Goal: Task Accomplishment & Management: Manage account settings

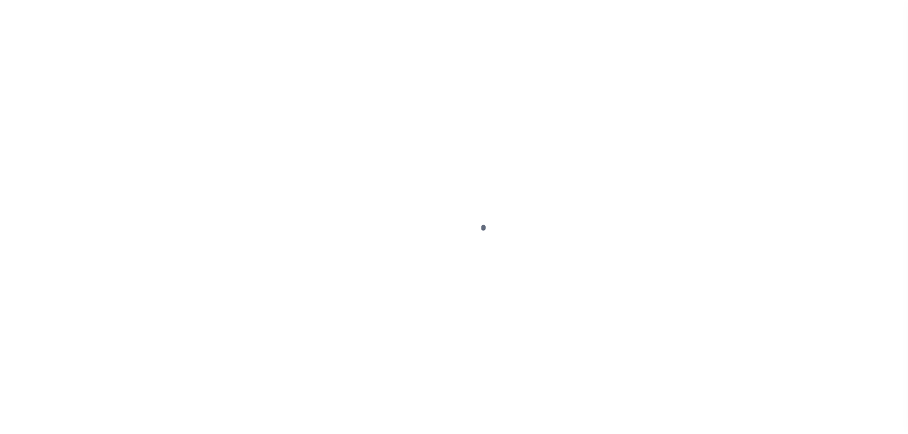
select select "PYD"
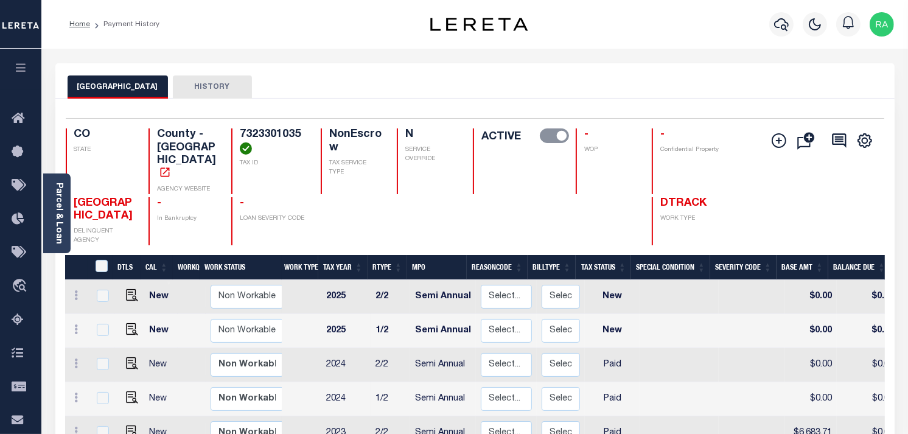
click at [68, 21] on ol "Home Payment History" at bounding box center [115, 25] width 110 height 26
click at [75, 26] on link "Home" at bounding box center [79, 24] width 21 height 7
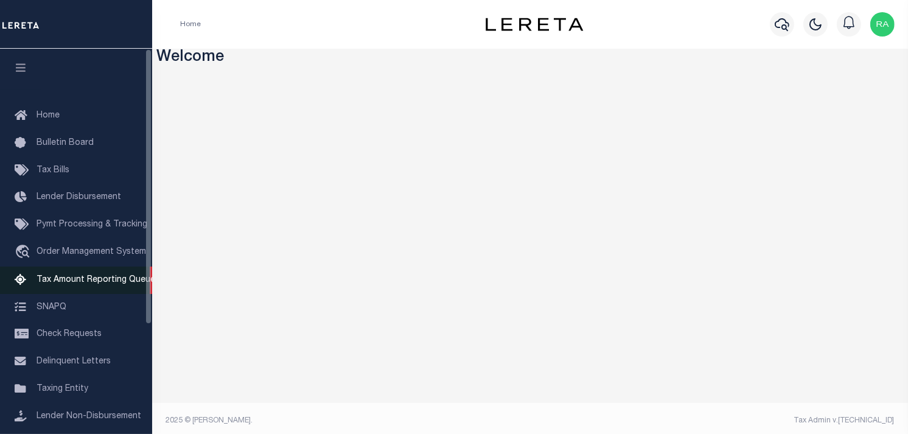
click at [68, 277] on span "Tax Amount Reporting Queue" at bounding box center [96, 280] width 119 height 9
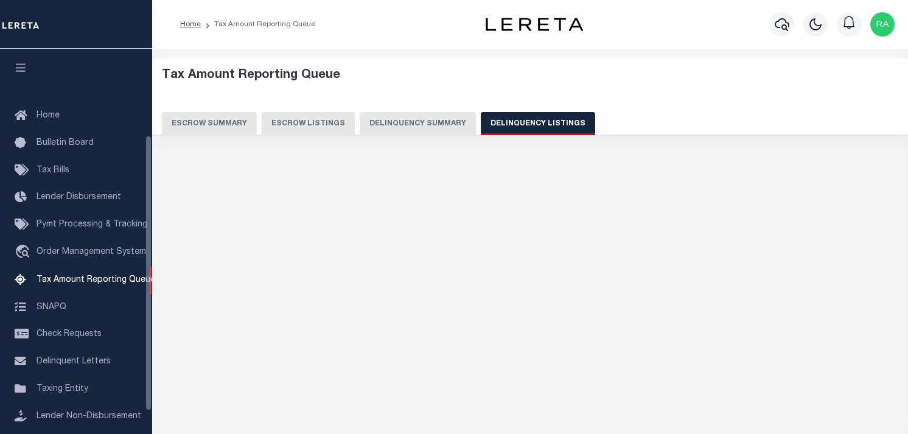
select select
select select "100"
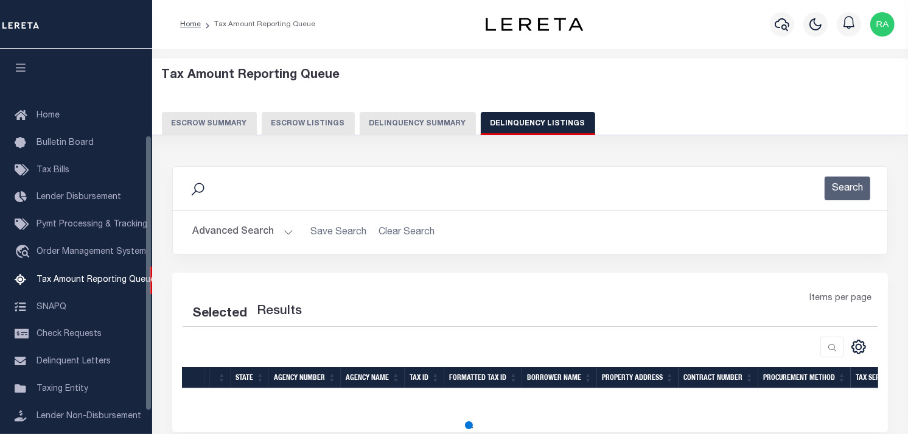
scroll to position [120, 0]
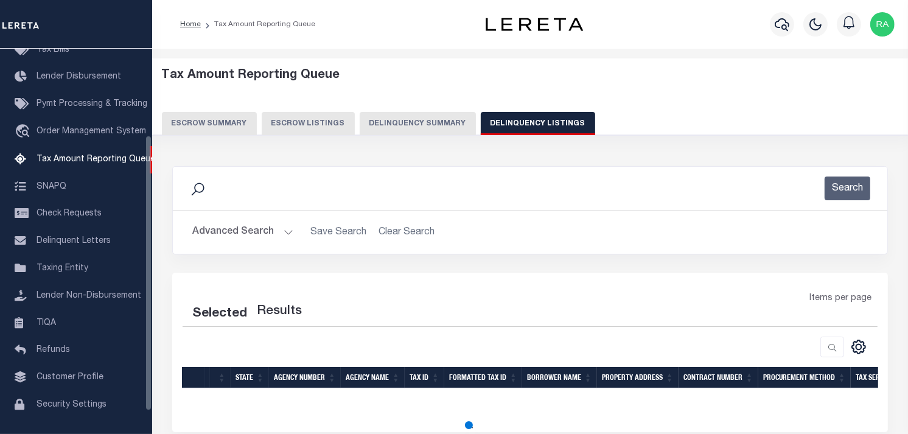
select select "100"
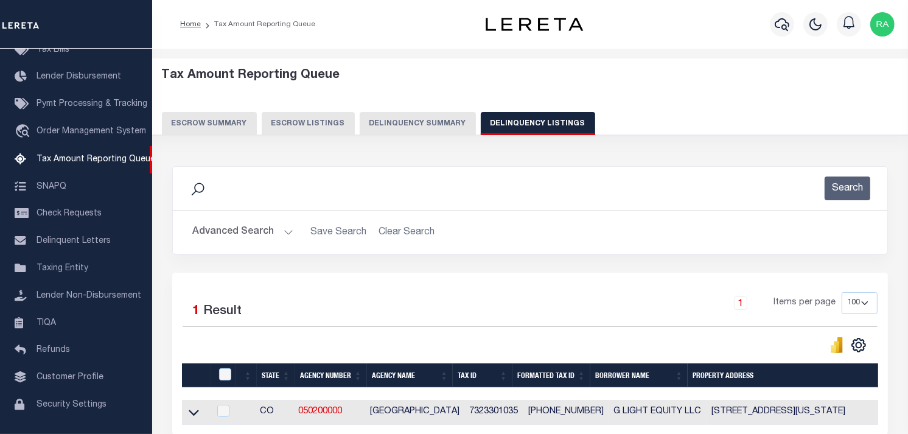
click at [281, 231] on button "Advanced Search" at bounding box center [242, 232] width 101 height 24
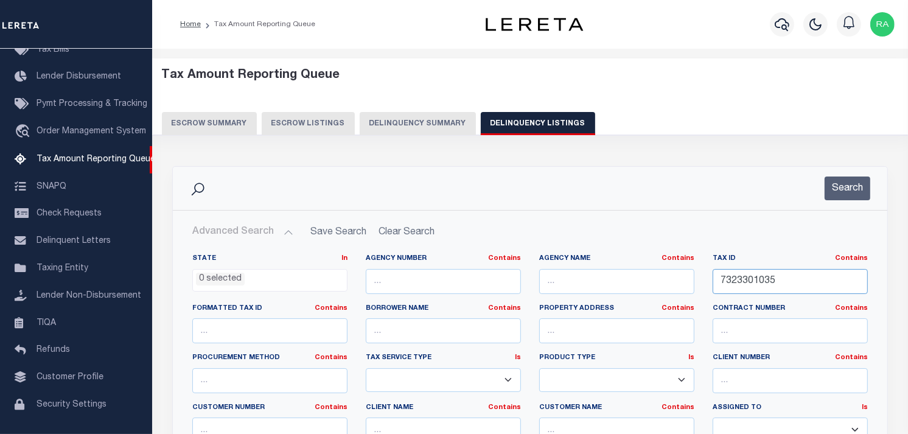
click at [774, 287] on input "7323301035" at bounding box center [790, 281] width 155 height 25
paste input "3021"
type input "7323303021"
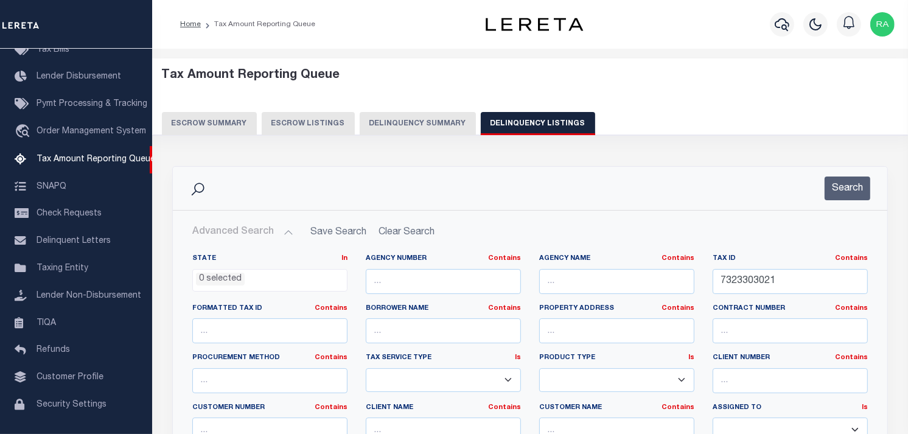
click at [860, 174] on div "Search" at bounding box center [530, 188] width 714 height 43
click at [863, 181] on button "Search" at bounding box center [848, 188] width 46 height 24
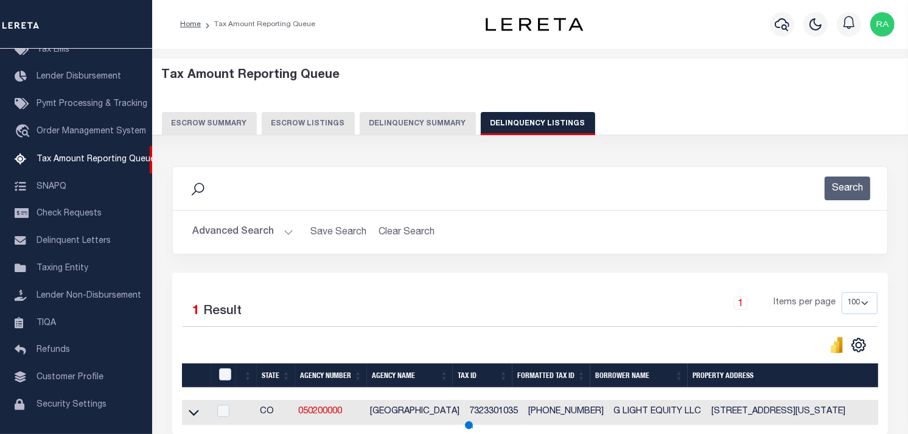
scroll to position [120, 0]
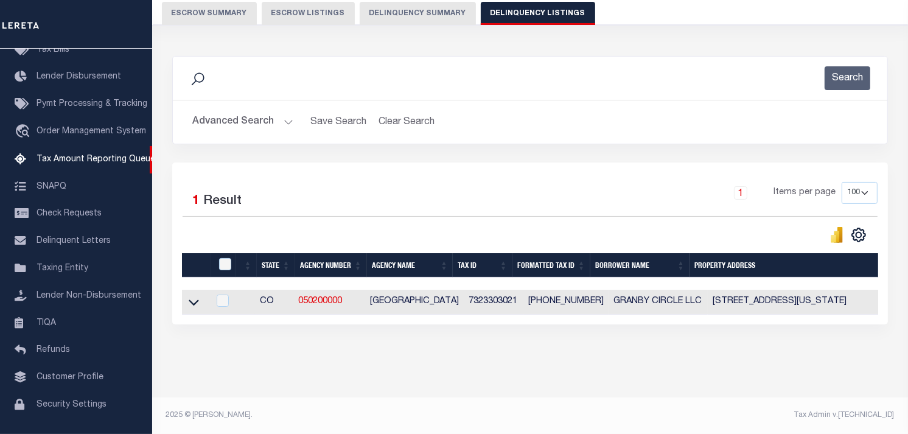
click at [199, 300] on td at bounding box center [195, 302] width 27 height 25
checkbox input "true"
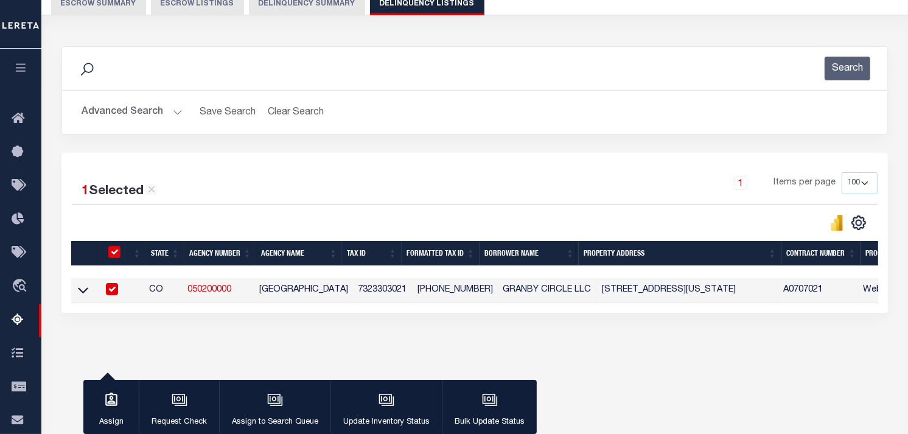
scroll to position [117, 0]
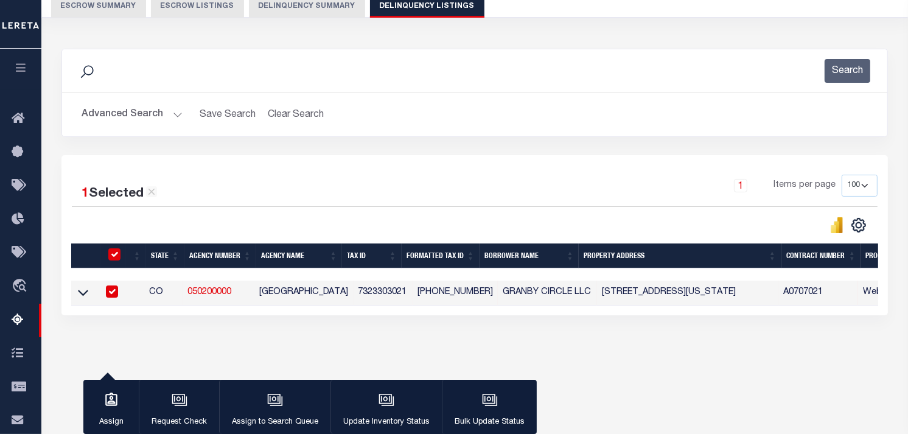
click at [110, 293] on input "checkbox" at bounding box center [112, 291] width 12 height 12
checkbox input "false"
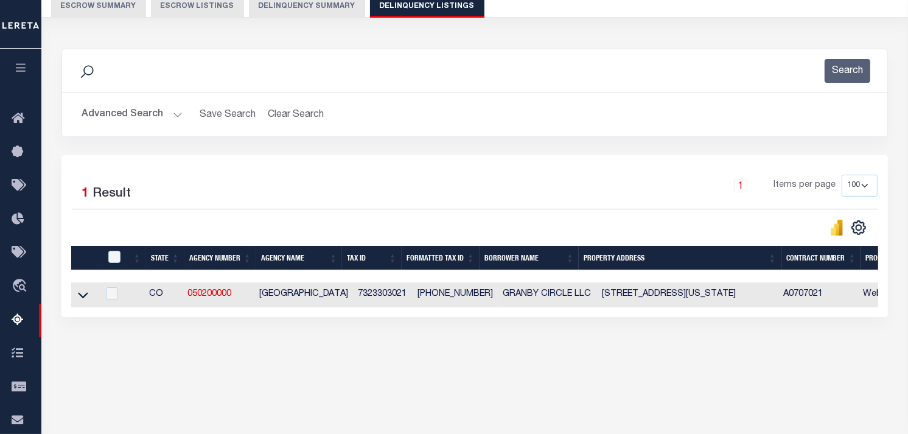
click at [89, 296] on link at bounding box center [83, 294] width 14 height 9
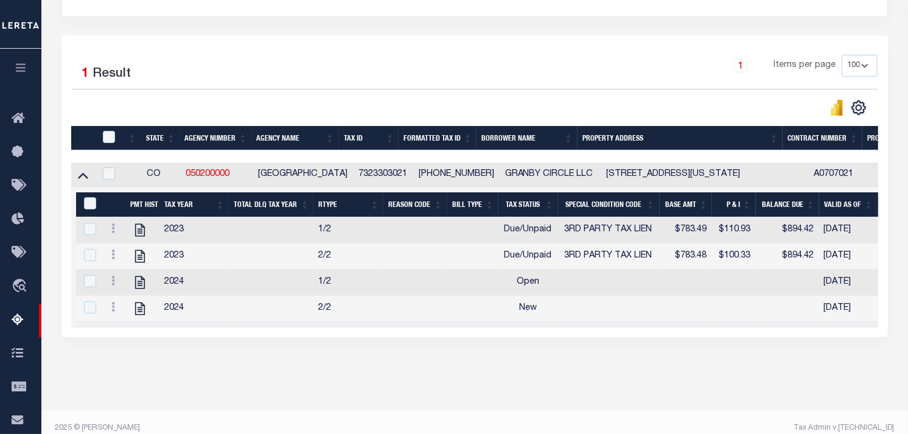
scroll to position [253, 0]
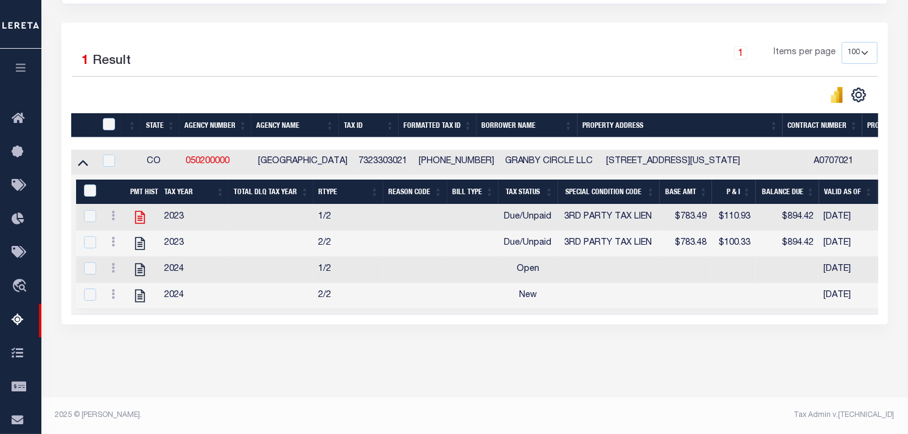
click at [137, 220] on icon at bounding box center [140, 217] width 16 height 16
checkbox input "true"
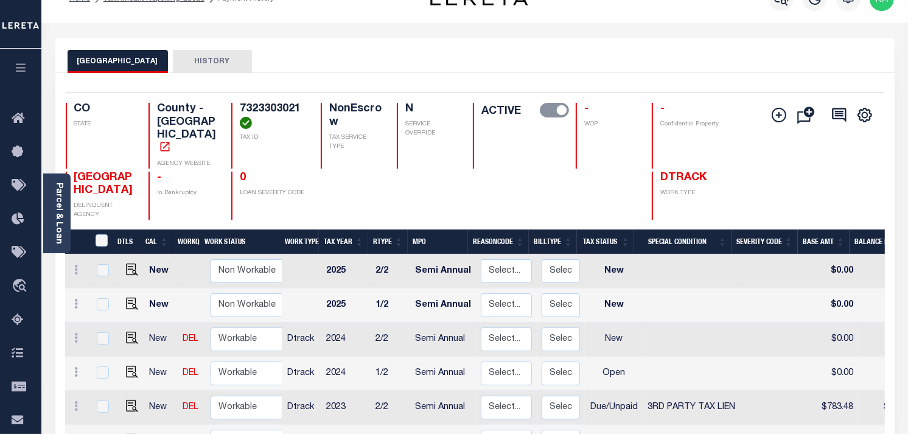
scroll to position [203, 0]
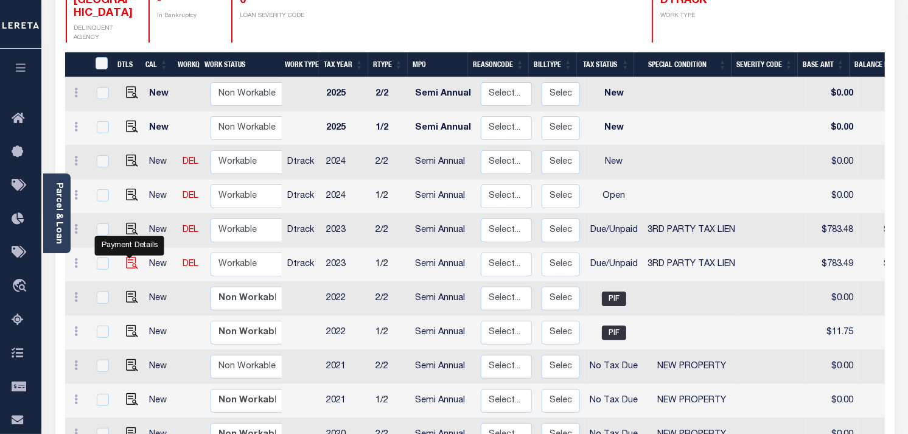
click at [126, 257] on img "" at bounding box center [132, 263] width 12 height 12
checkbox input "true"
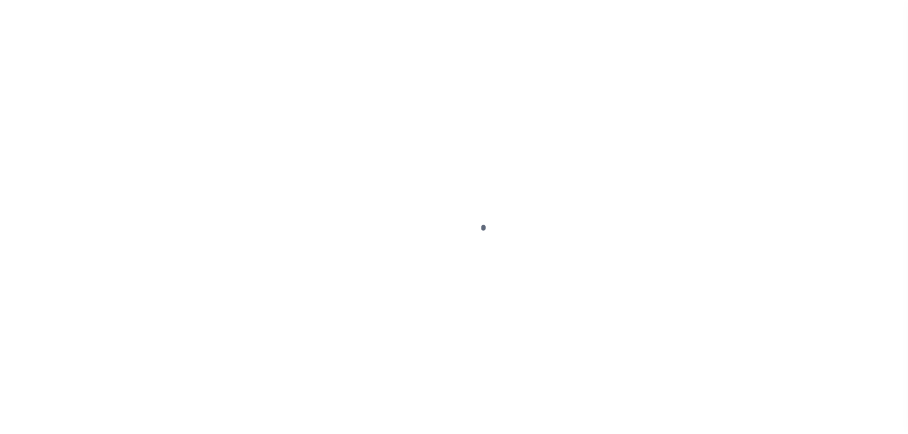
select select "DUE"
select select "20"
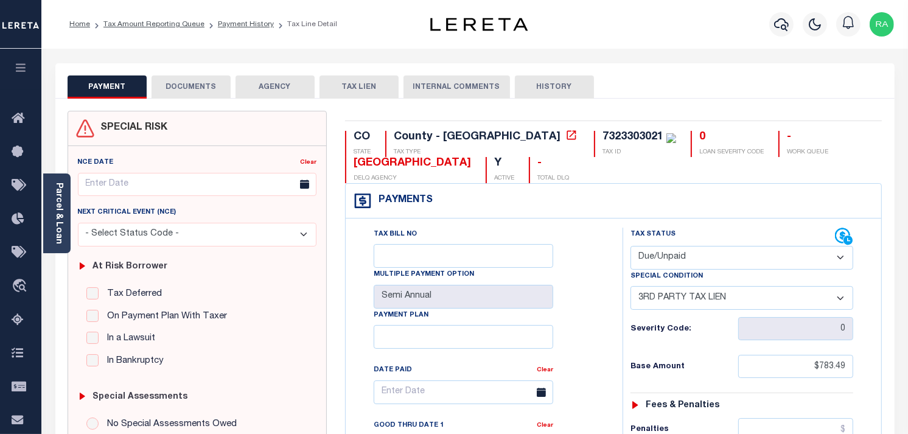
click at [650, 254] on select "- Select Status Code - Open Due/Unpaid Paid Incomplete No Tax Due Internal Refu…" at bounding box center [741, 258] width 223 height 24
select select "PYD"
click at [630, 246] on select "- Select Status Code - Open Due/Unpaid Paid Incomplete No Tax Due Internal Refu…" at bounding box center [741, 258] width 223 height 24
select select "0"
type input "08/18/2025"
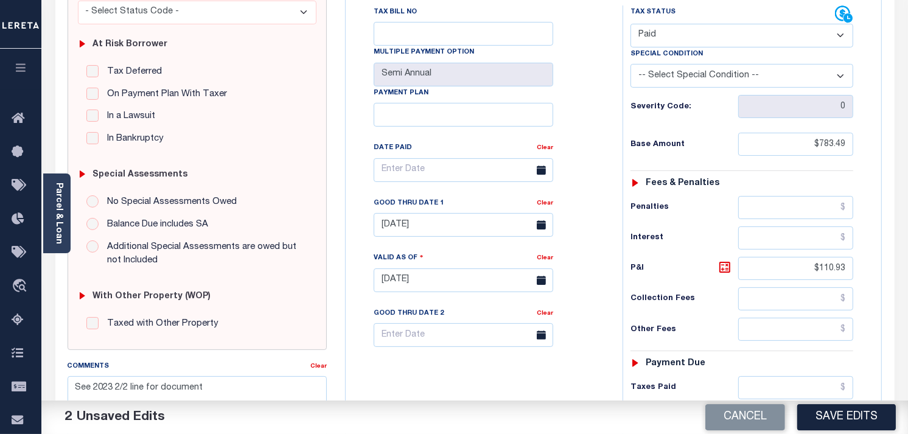
scroll to position [270, 0]
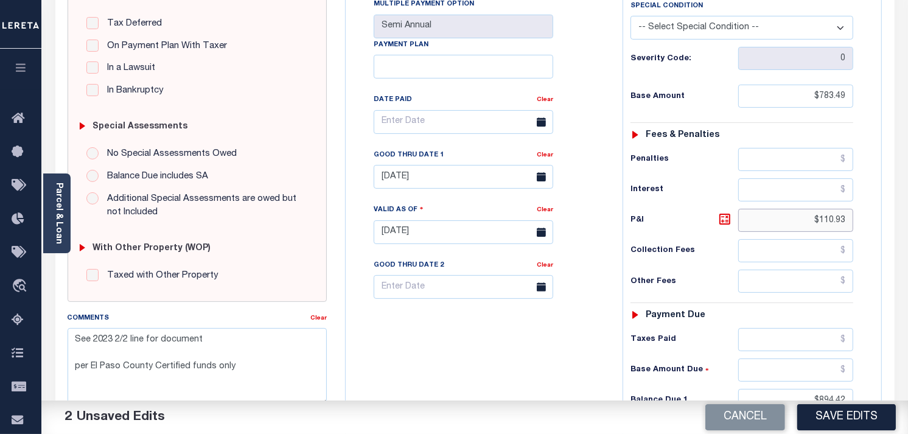
drag, startPoint x: 819, startPoint y: 221, endPoint x: 879, endPoint y: 229, distance: 60.1
click at [879, 228] on div "Tax Bill No Multiple Payment Option Semi Annual Payment Plan Clear Clear 01/31/…" at bounding box center [614, 226] width 536 height 556
type input "$0.00"
click at [874, 232] on div "Tax Status Status" at bounding box center [745, 225] width 265 height 537
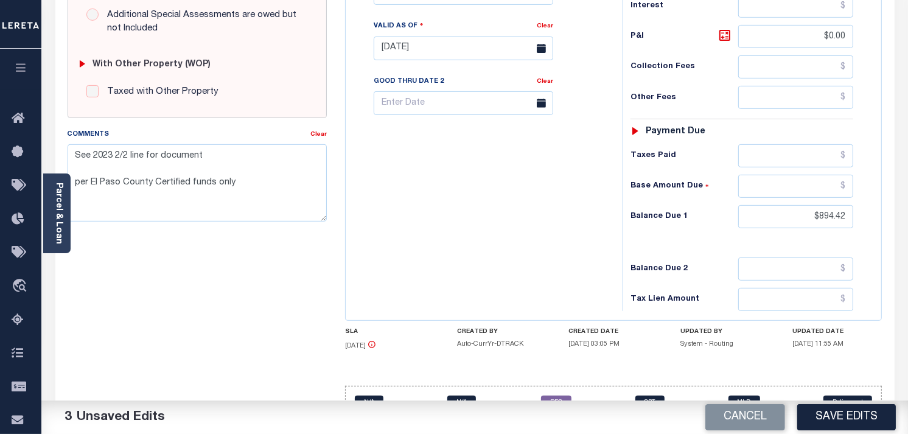
scroll to position [473, 0]
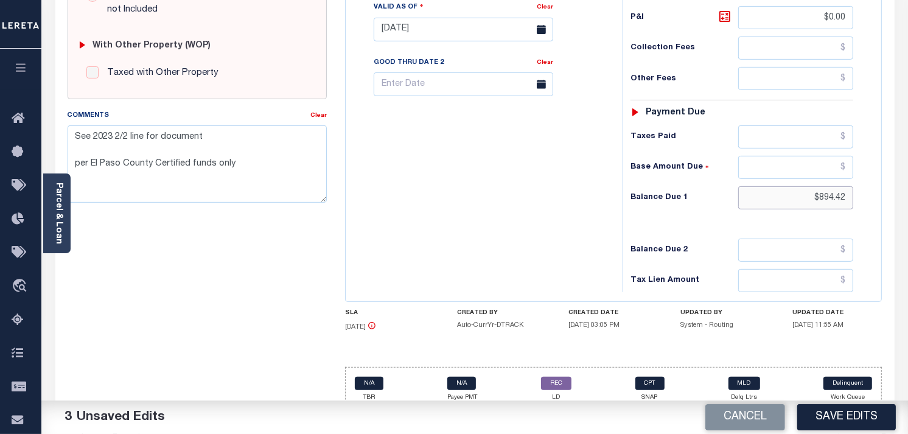
drag, startPoint x: 819, startPoint y: 197, endPoint x: 881, endPoint y: 198, distance: 61.5
click at [881, 198] on div "Tax Bill No Multiple Payment Option Semi Annual Payment Plan Clear Clear 01/31/…" at bounding box center [614, 24] width 536 height 556
type input "$0.00"
click at [875, 216] on div "Tax Status Status" at bounding box center [745, 23] width 265 height 537
click at [76, 132] on textarea "See 2023 2/2 line for document per El Paso County Certified funds only" at bounding box center [197, 163] width 259 height 77
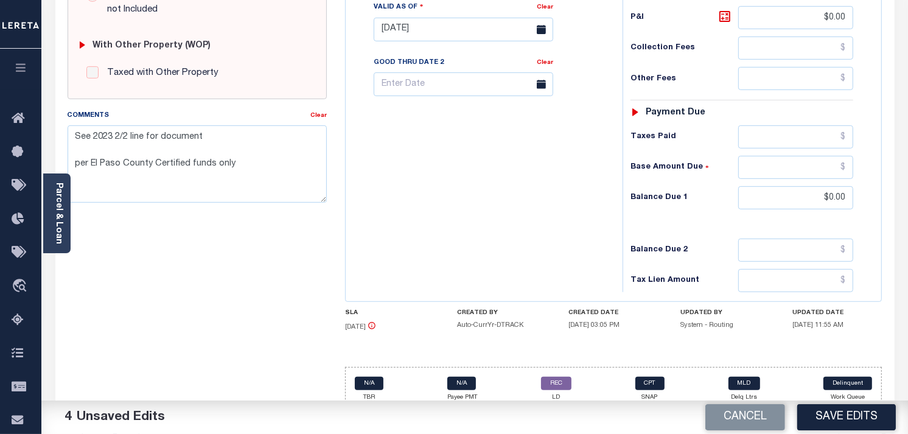
click at [89, 136] on textarea "See 2023 2/2 line for document per El Paso County Certified funds only" at bounding box center [197, 163] width 259 height 77
paste textarea "As per agency website tax are paid for 2024"
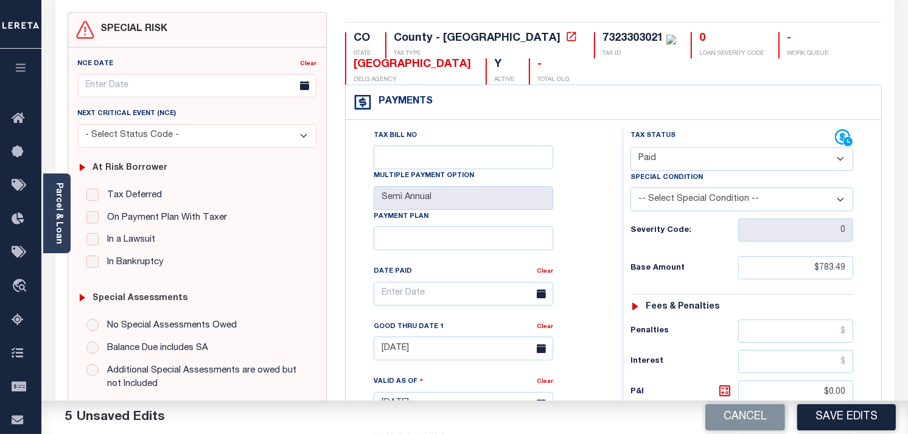
scroll to position [68, 0]
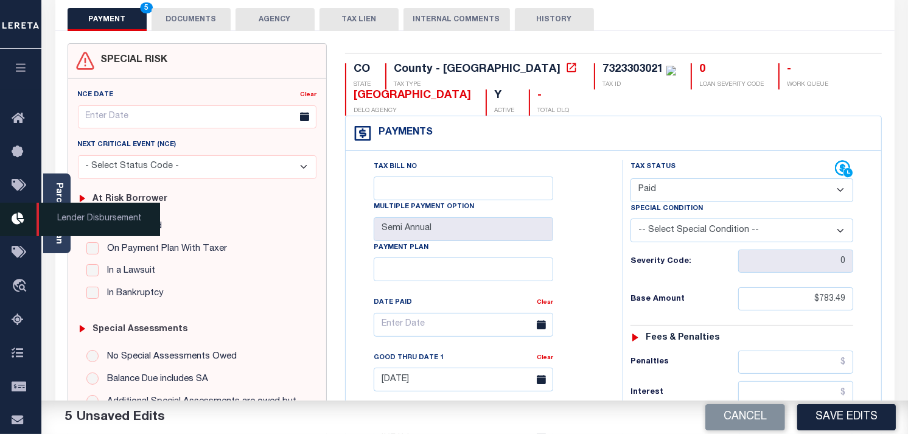
type textarea "As per agency website tax are paid for 2024 See 2023 2/2 line for document per …"
click at [57, 235] on span "Lender Disbursement" at bounding box center [99, 219] width 124 height 33
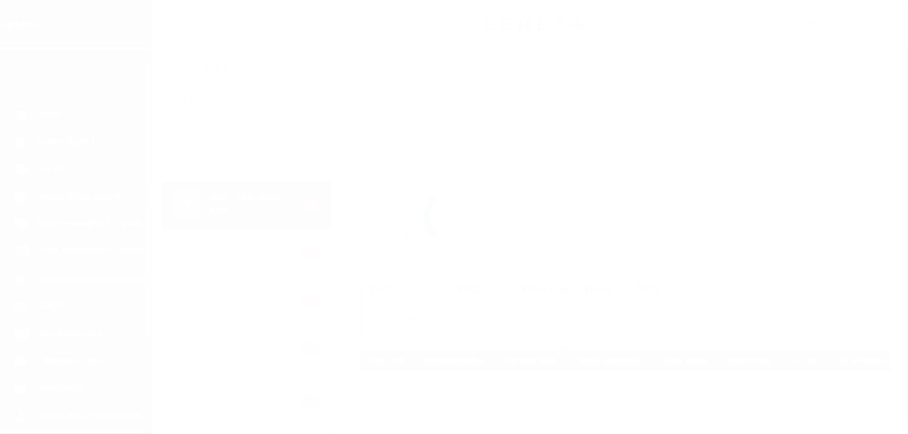
scroll to position [20, 0]
select select "DUE"
select select "20"
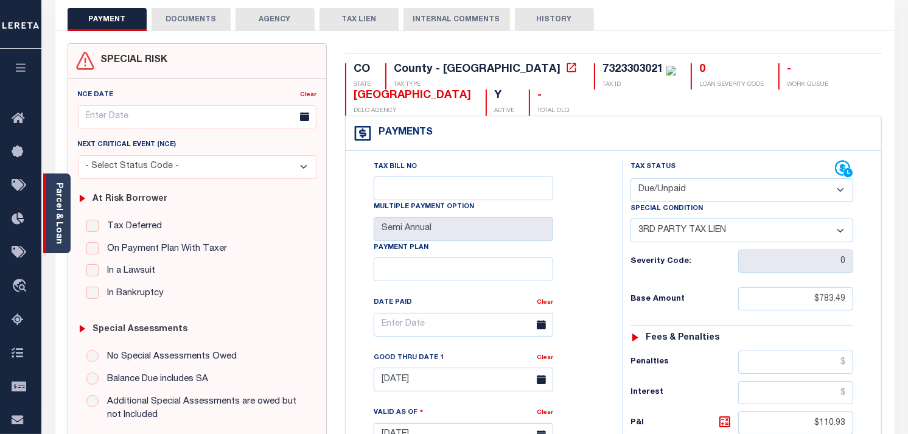
click at [62, 238] on link "Parcel & Loan" at bounding box center [58, 213] width 9 height 61
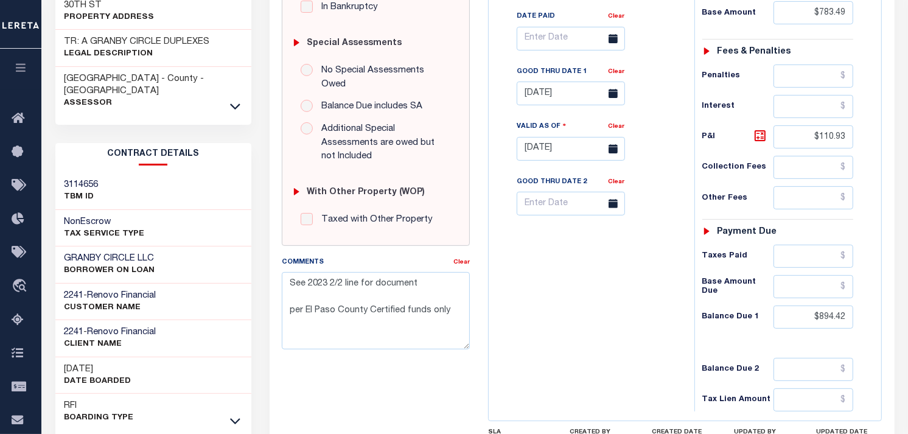
scroll to position [405, 0]
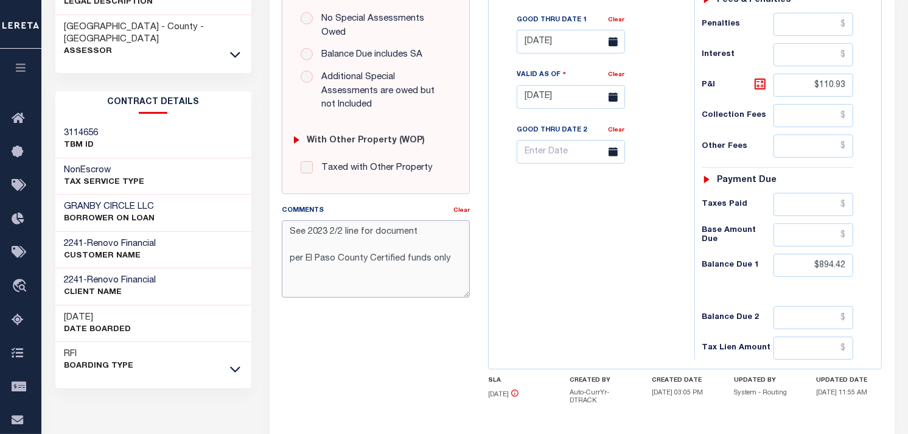
click at [423, 220] on textarea "See 2023 2/2 line for document per El Paso County Certified funds only" at bounding box center [376, 258] width 188 height 77
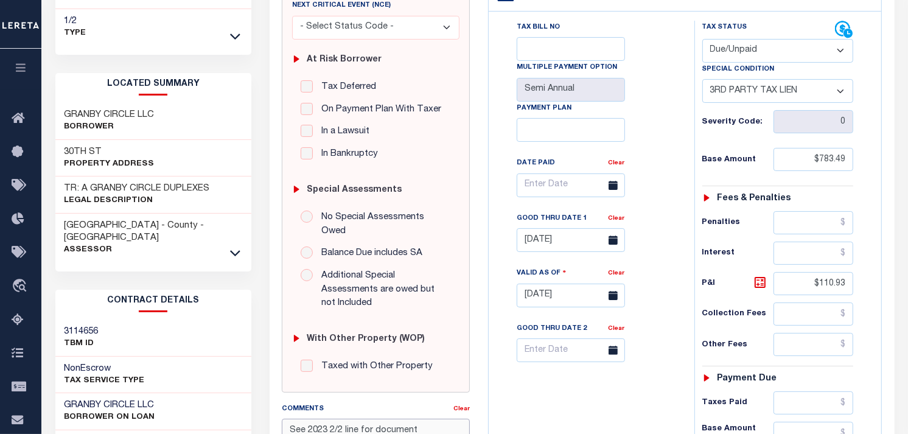
scroll to position [338, 0]
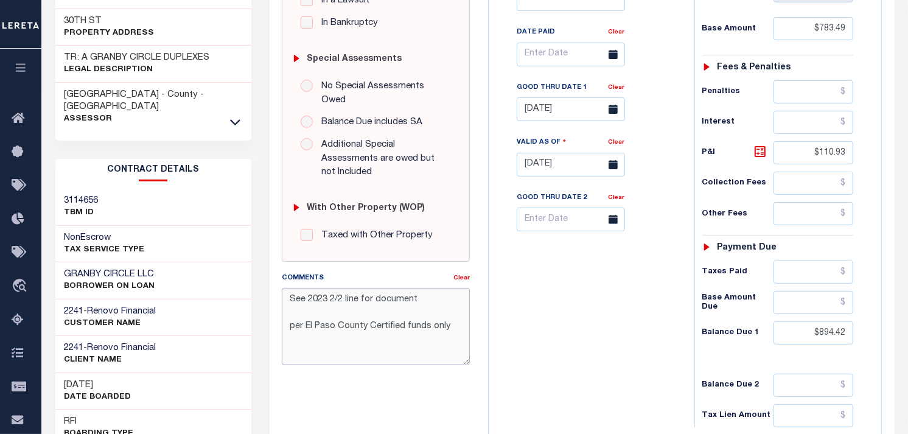
click at [288, 288] on textarea "See 2023 2/2 line for document per El Paso County Certified funds only" at bounding box center [376, 326] width 188 height 77
click at [298, 288] on textarea "See 2023 2/2 line for document per El Paso County Certified funds only" at bounding box center [376, 326] width 188 height 77
paste textarea "As per agency website tax are paid for 2024"
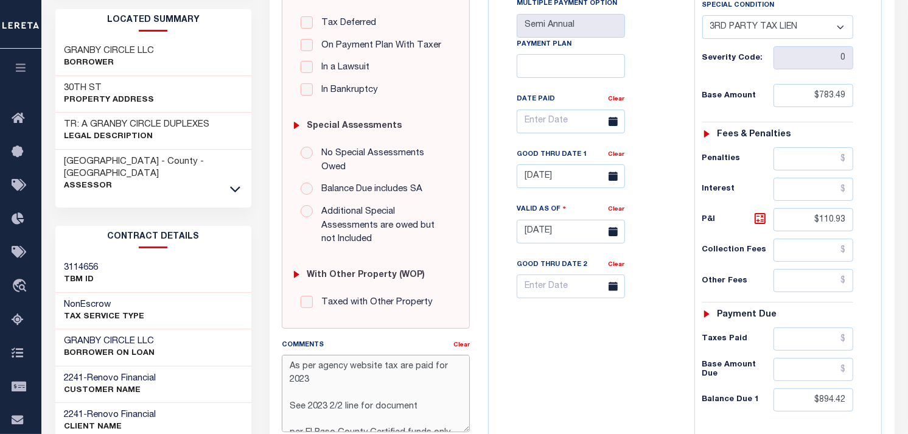
scroll to position [270, 0]
type textarea "As per agency website tax are paid for 2023 See 2023 2/2 line for document per …"
type input "[DATE]"
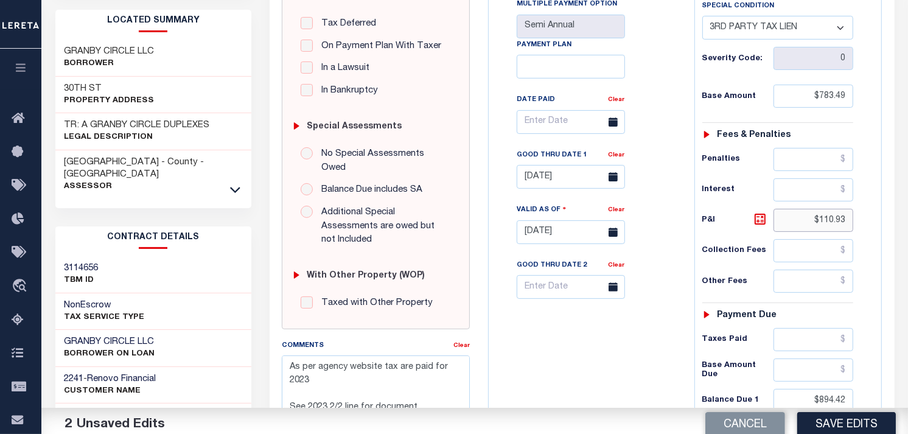
drag, startPoint x: 820, startPoint y: 226, endPoint x: 869, endPoint y: 231, distance: 49.5
click at [862, 227] on div "Tax Status Status - Select Status Code -" at bounding box center [781, 225] width 175 height 537
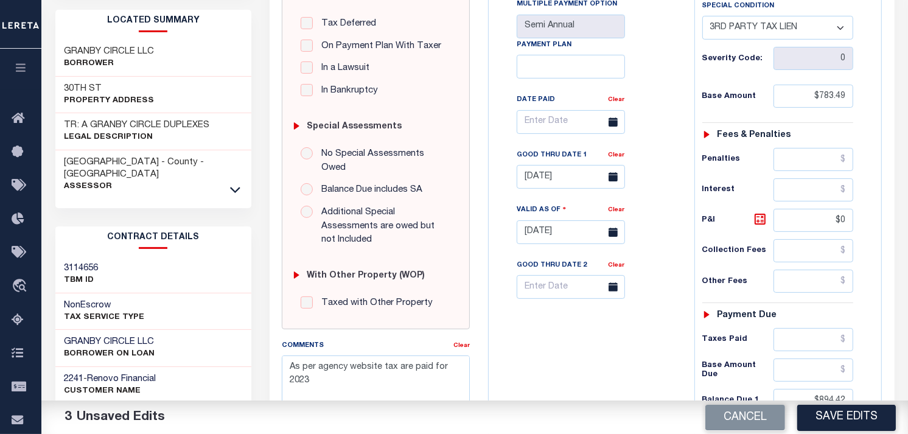
type input "$0.00"
click at [858, 265] on div "Tax Status Status - Select Status Code -" at bounding box center [781, 225] width 175 height 537
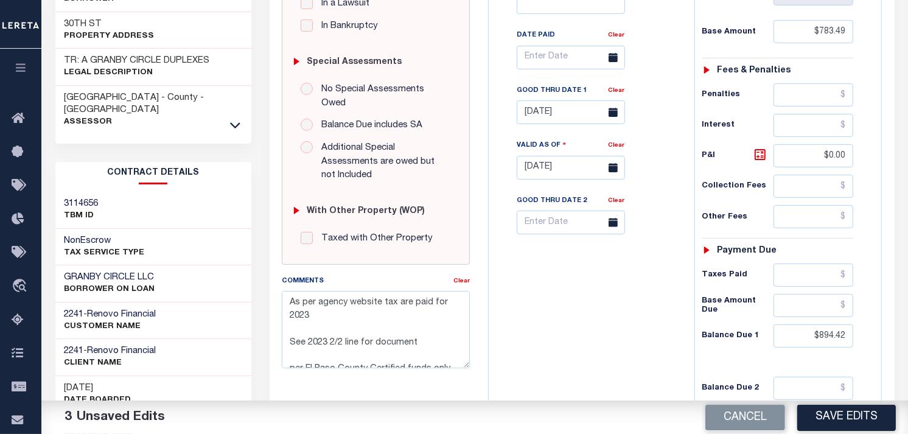
scroll to position [338, 0]
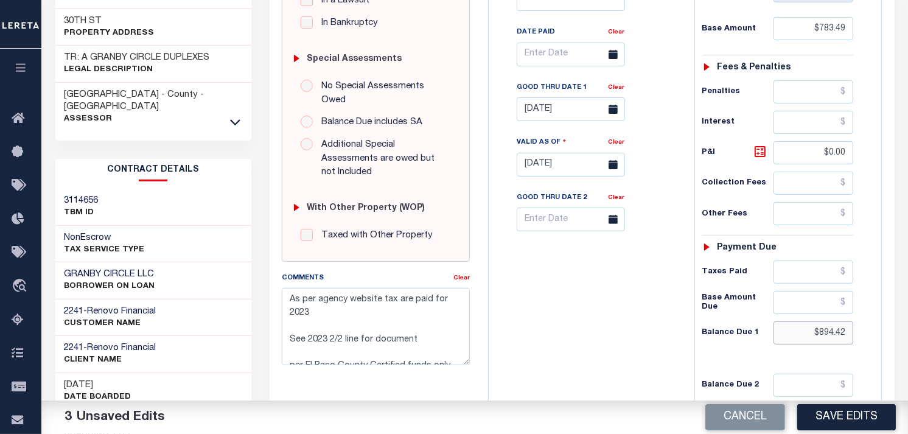
drag, startPoint x: 821, startPoint y: 333, endPoint x: 891, endPoint y: 339, distance: 70.2
click at [891, 339] on div "SPECIAL RISK NCE Date Clear" at bounding box center [582, 167] width 625 height 812
type input "$0.00"
click at [872, 336] on div "Tax Status Status" at bounding box center [782, 158] width 194 height 537
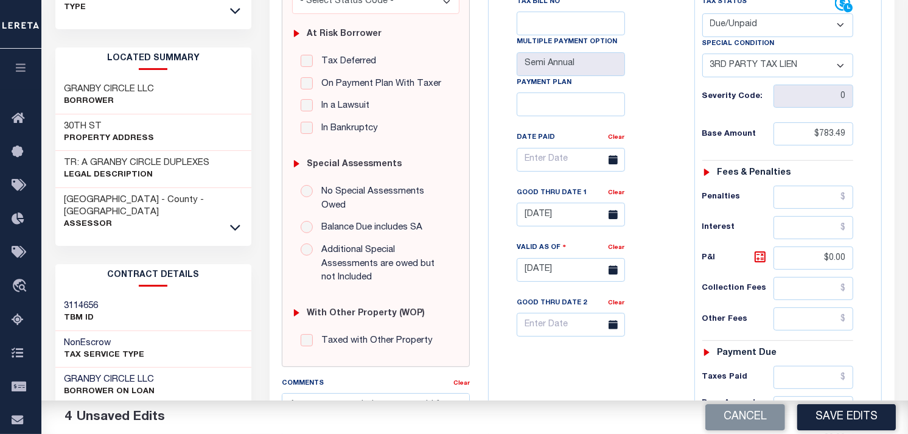
scroll to position [203, 0]
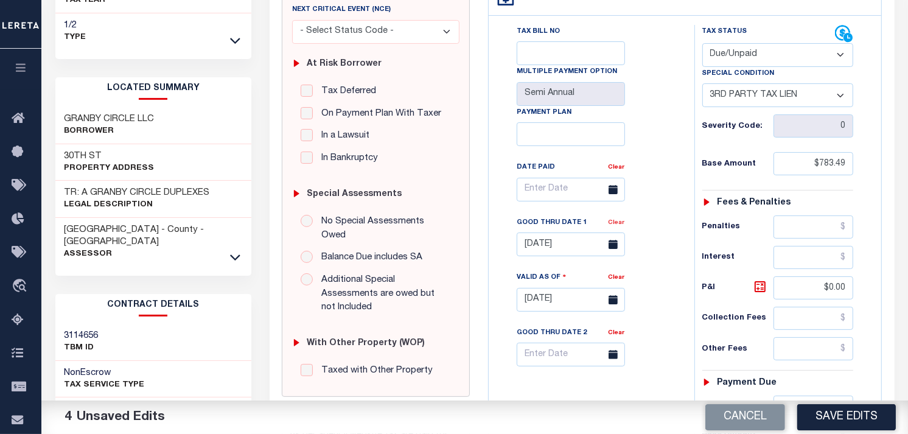
click at [617, 224] on link "Clear" at bounding box center [617, 223] width 16 height 6
click at [750, 99] on select "-- Select Special Condition -- 3RD PARTY TAX LIEN AGENCY TAX LIEN (A.K.A Inside…" at bounding box center [778, 95] width 152 height 24
click at [740, 61] on select "- Select Status Code - Open Due/Unpaid Paid Incomplete No Tax Due Internal Refu…" at bounding box center [778, 55] width 152 height 24
select select "PYD"
click at [702, 43] on select "- Select Status Code - Open Due/Unpaid Paid Incomplete No Tax Due Internal Refu…" at bounding box center [778, 55] width 152 height 24
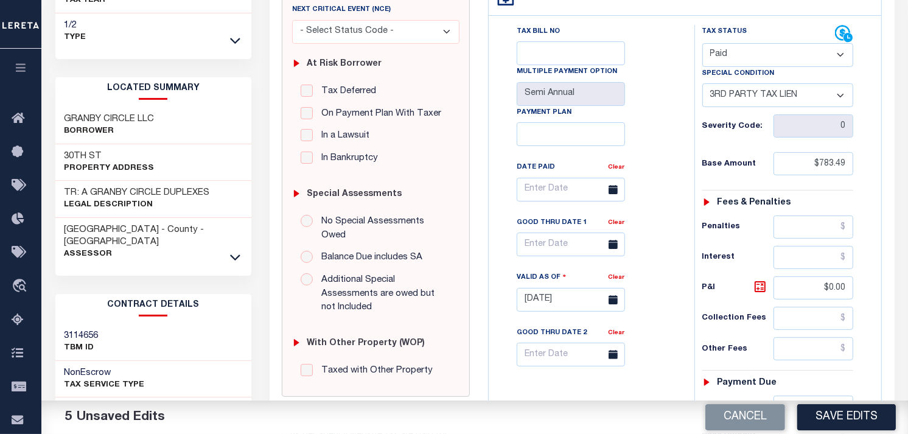
select select "0"
click at [824, 417] on button "Save Edits" at bounding box center [846, 417] width 99 height 26
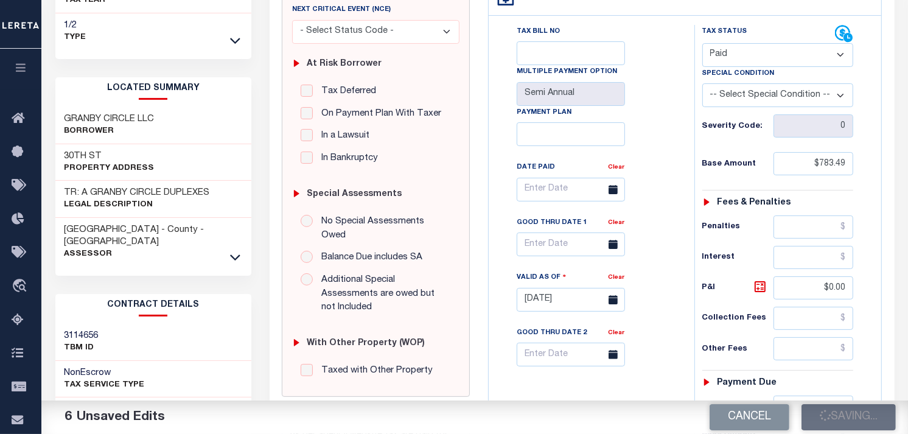
checkbox input "false"
type textarea "As per agency website tax are paid for 2023 See 2023 2/2 line for document per …"
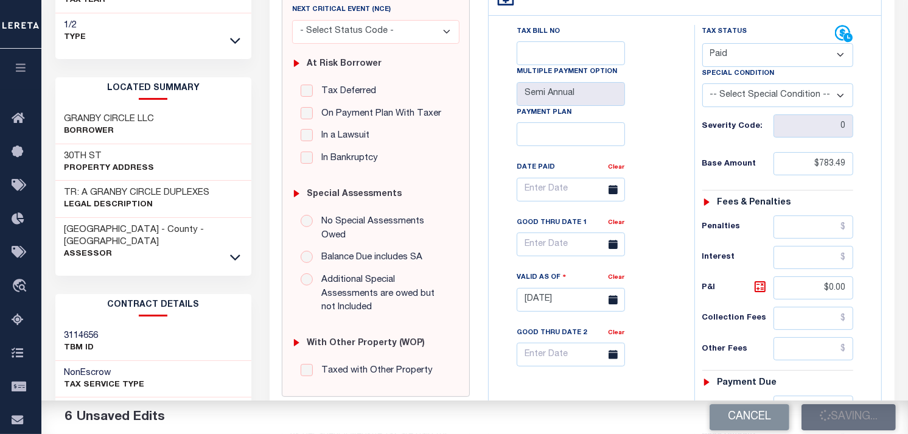
type input "$783.49"
type input "$0"
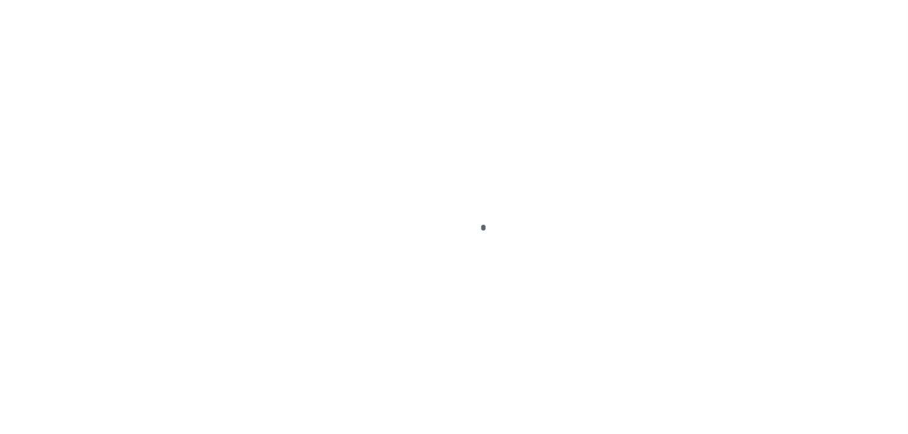
scroll to position [203, 0]
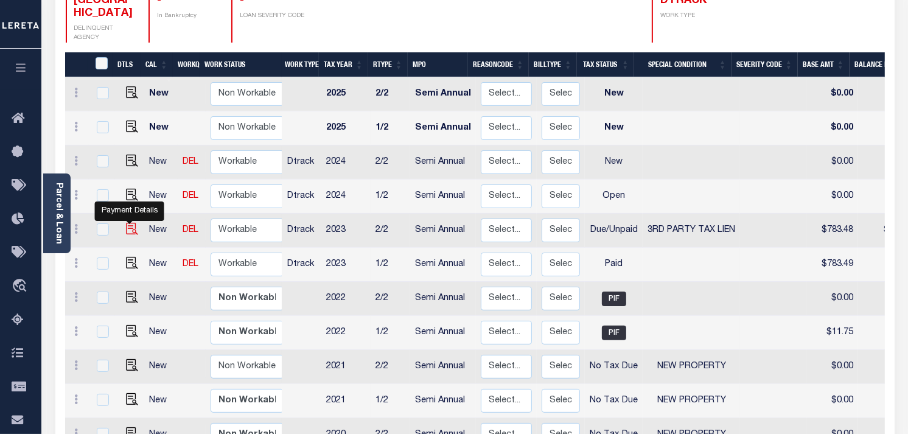
click at [128, 223] on img "" at bounding box center [132, 229] width 12 height 12
checkbox input "true"
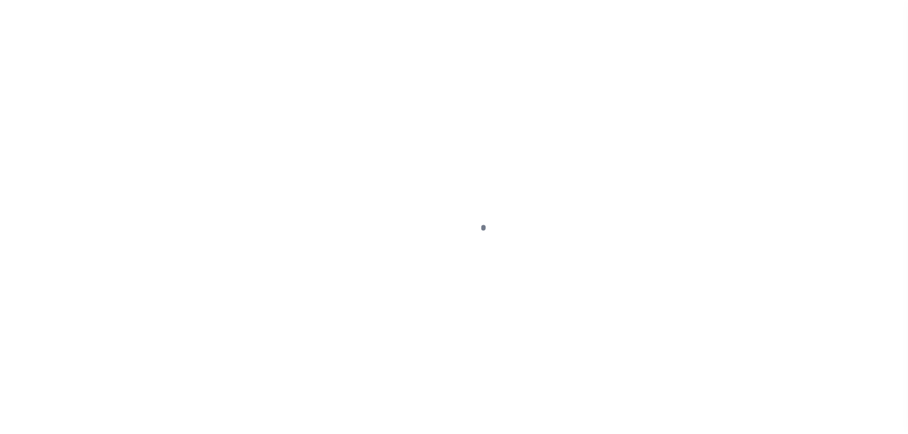
select select "DUE"
select select "20"
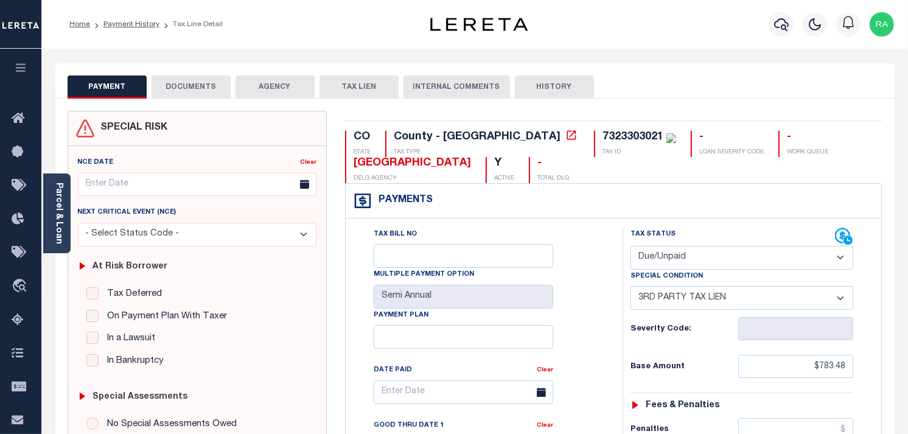
click at [666, 268] on select "- Select Status Code - Open Due/Unpaid Paid Incomplete No Tax Due Internal Refu…" at bounding box center [741, 258] width 223 height 24
select select "PYD"
click at [630, 246] on select "- Select Status Code - Open Due/Unpaid Paid Incomplete No Tax Due Internal Refu…" at bounding box center [741, 258] width 223 height 24
select select "0"
type input "[DATE]"
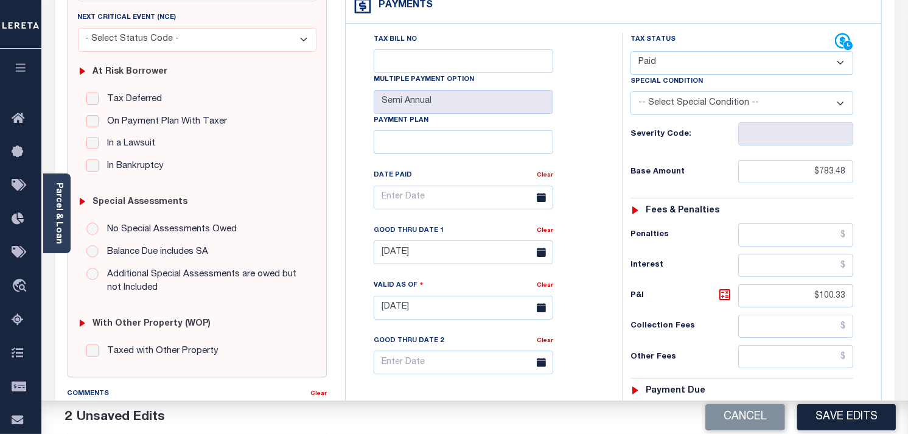
scroll to position [270, 0]
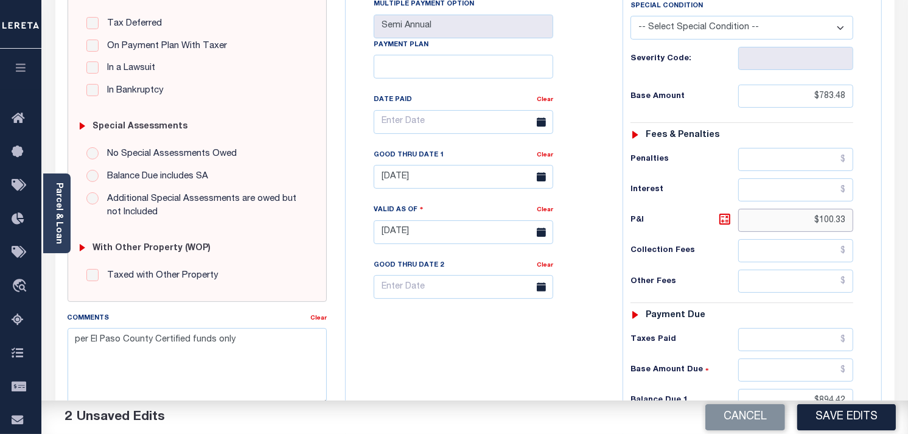
drag, startPoint x: 822, startPoint y: 218, endPoint x: 865, endPoint y: 221, distance: 43.3
click at [865, 221] on div "Tax Status Status - Select Status Code -" at bounding box center [746, 225] width 246 height 537
type input "$0.00"
click at [868, 244] on div "Tax Status Status - Select Status Code -" at bounding box center [746, 225] width 246 height 537
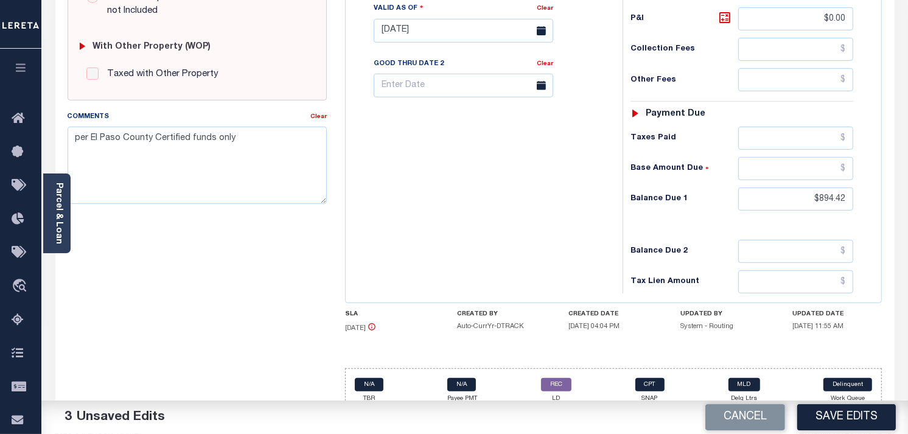
scroll to position [490, 0]
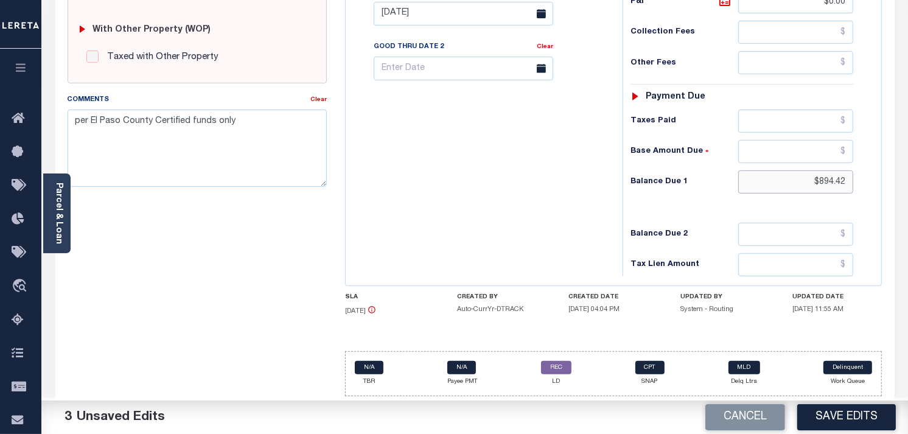
drag, startPoint x: 817, startPoint y: 178, endPoint x: 883, endPoint y: 186, distance: 66.2
click at [879, 183] on div "Tax Bill No Multiple Payment Option Semi Annual Payment Plan Clear Clear 01/31/…" at bounding box center [614, 8] width 536 height 556
type input "$0.00"
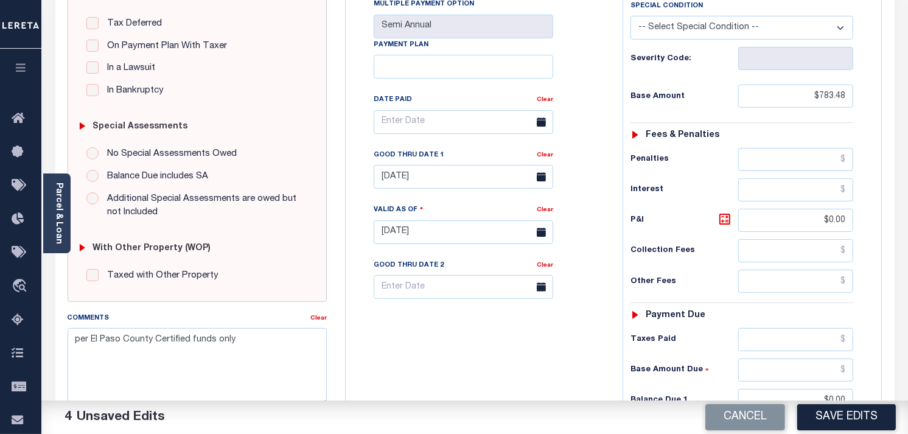
scroll to position [473, 0]
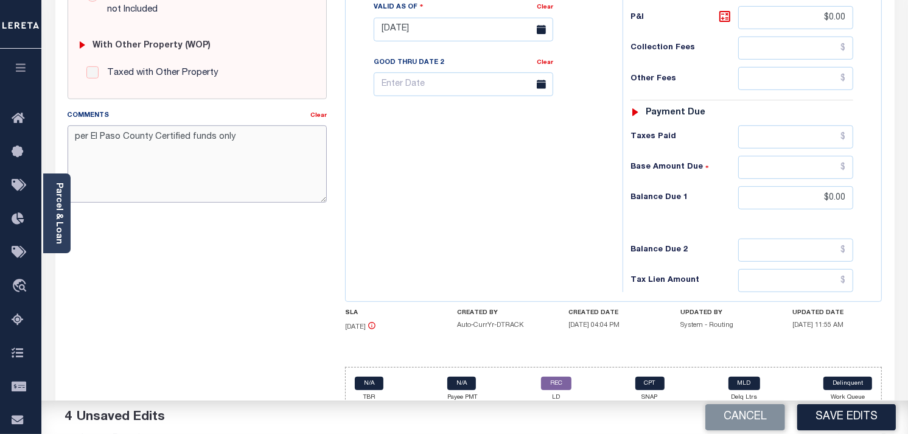
click at [73, 134] on textarea "per El Paso County Certified funds only" at bounding box center [197, 163] width 259 height 77
click at [87, 148] on textarea "per El Paso County Certified funds only" at bounding box center [197, 163] width 259 height 77
click at [78, 136] on textarea "per El Paso County Certified funds only" at bounding box center [197, 163] width 259 height 77
paste textarea "As per agency website tax are paid for 2024"
type textarea "As per agency website tax are paid for 2023 per El Paso County Certified funds …"
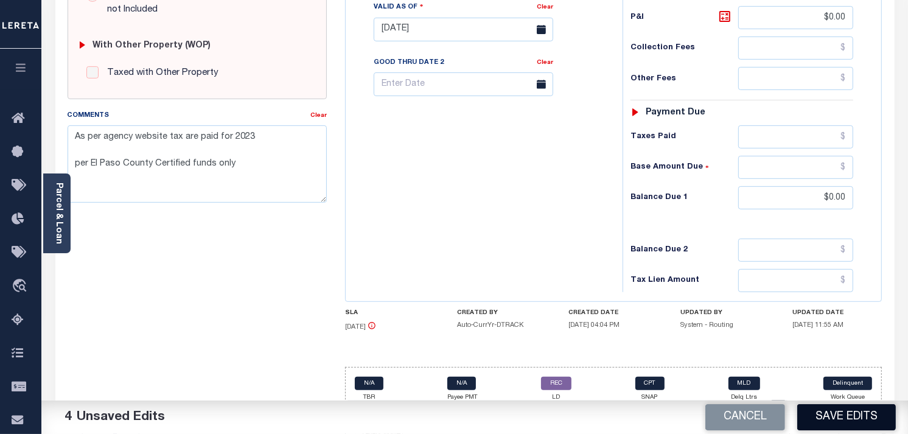
click at [814, 420] on button "Save Edits" at bounding box center [846, 417] width 99 height 26
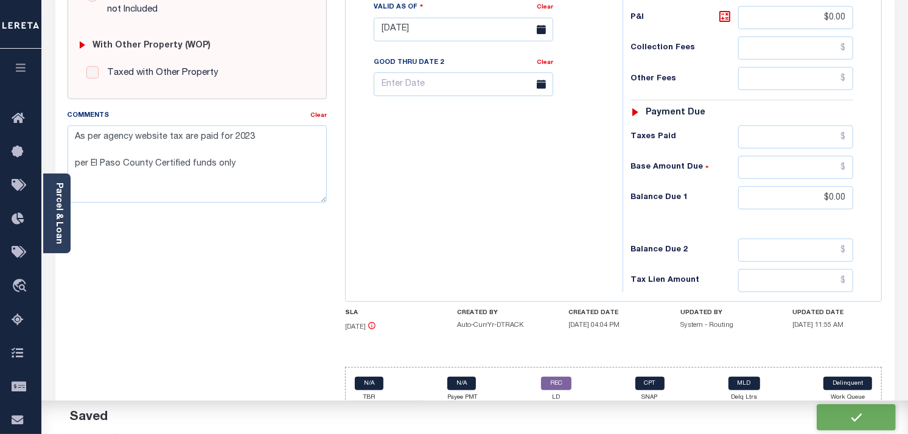
checkbox input "false"
type textarea "As per agency website tax are paid for 2023 per El Paso County Certified funds …"
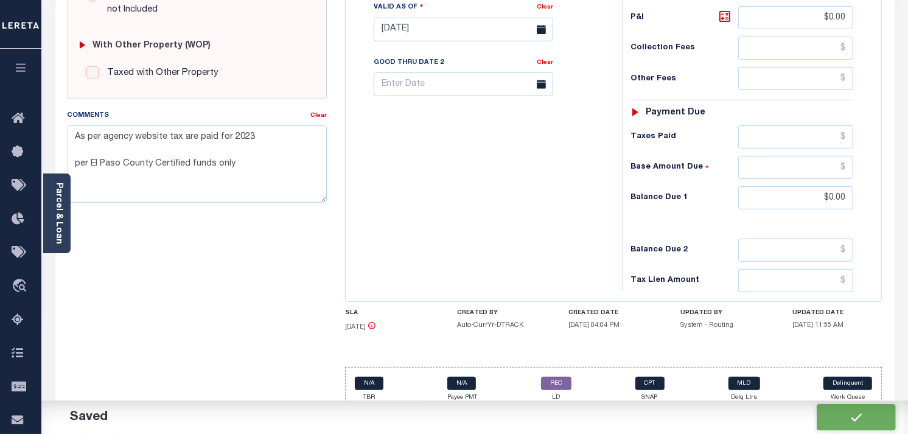
type input "$783.48"
type input "$0"
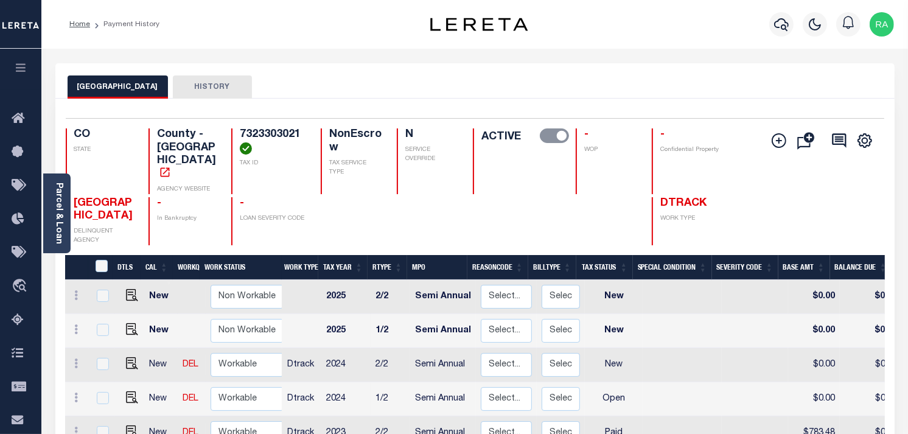
scroll to position [3, 0]
click at [128, 424] on img "" at bounding box center [132, 430] width 12 height 12
checkbox input "true"
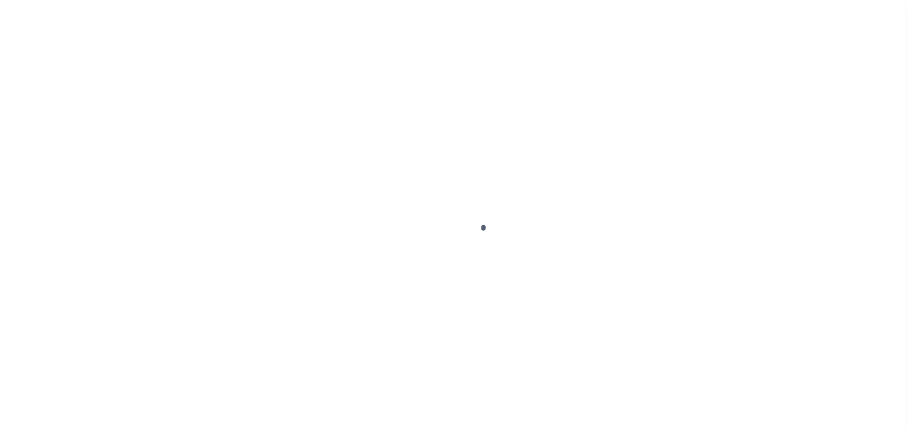
select select "PYD"
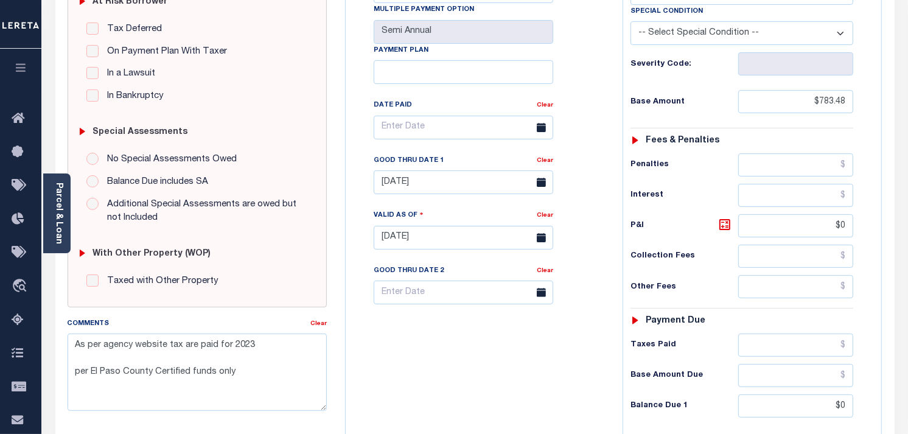
scroll to position [270, 0]
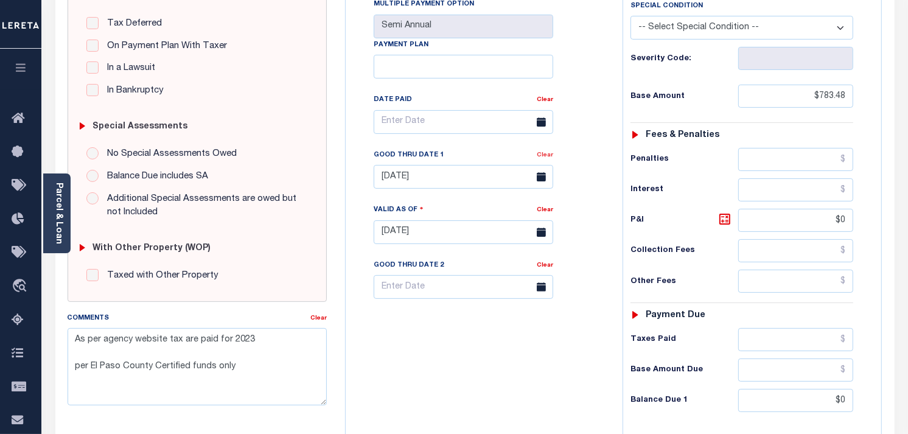
click at [542, 155] on link "Clear" at bounding box center [545, 155] width 16 height 6
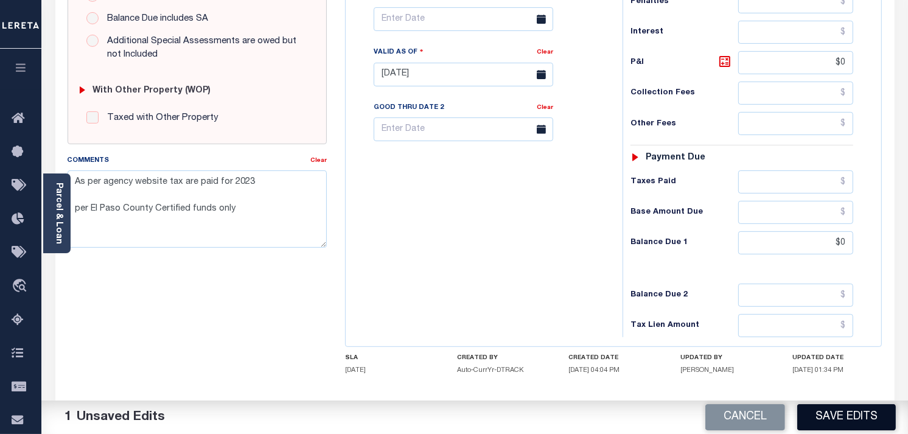
scroll to position [489, 0]
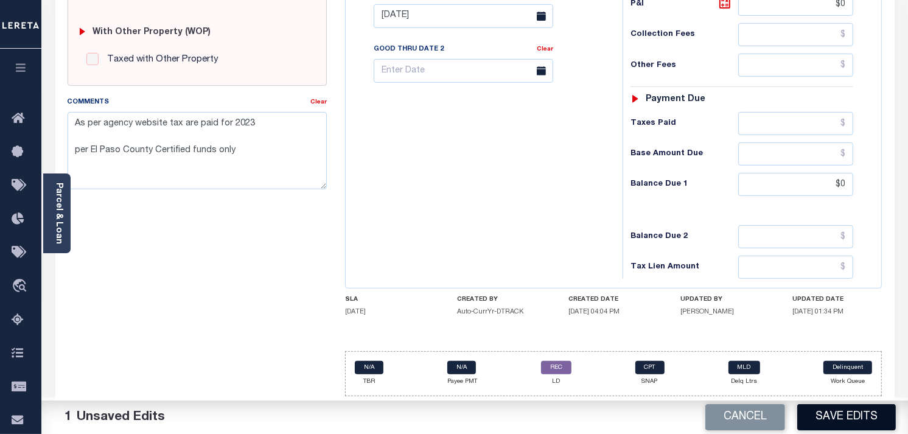
click at [840, 417] on button "Save Edits" at bounding box center [846, 417] width 99 height 26
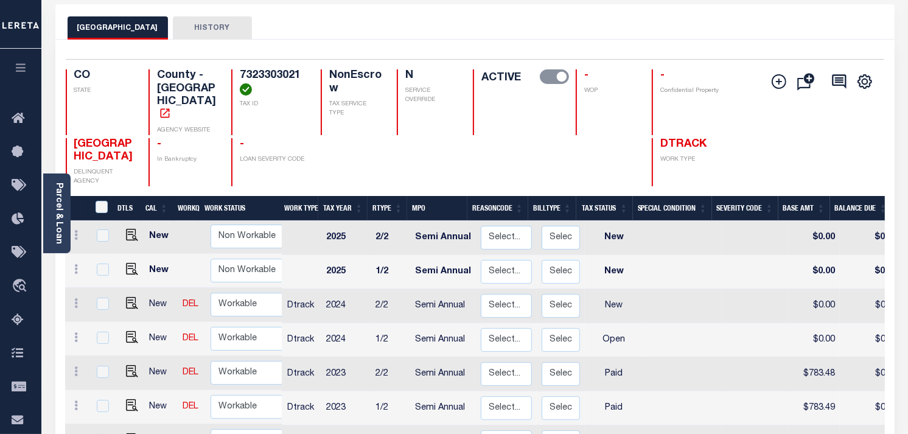
scroll to position [68, 0]
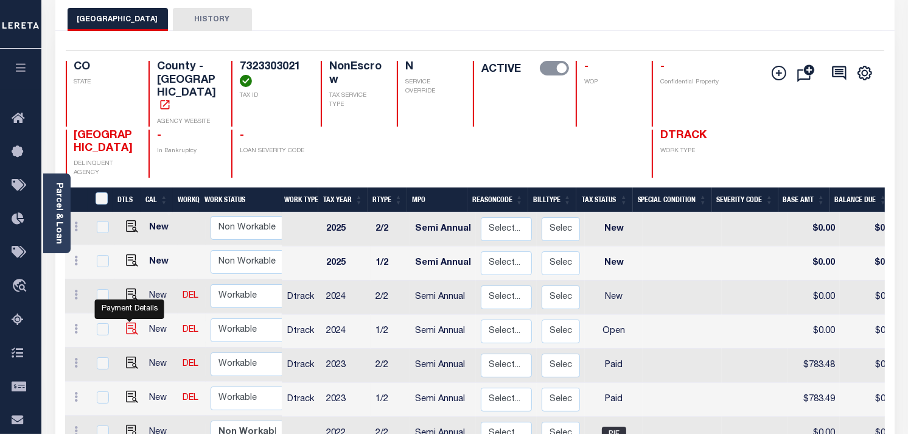
click at [126, 323] on img "" at bounding box center [132, 329] width 12 height 12
checkbox input "true"
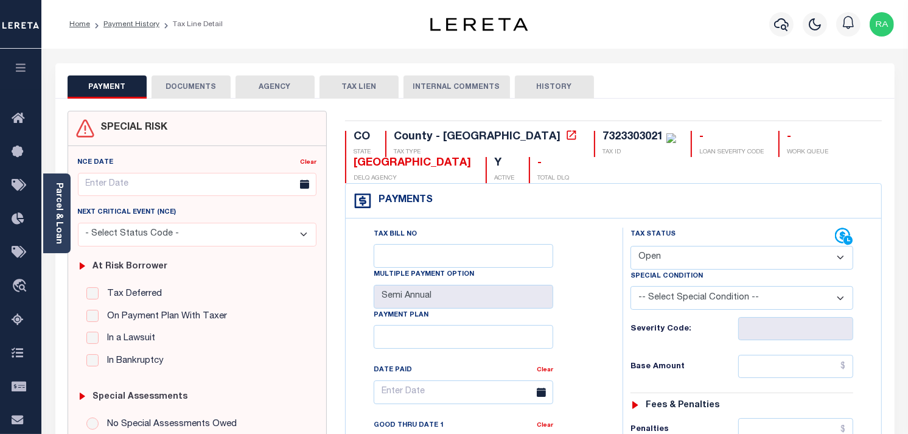
click at [653, 262] on select "- Select Status Code - Open Due/Unpaid Paid Incomplete No Tax Due Internal Refu…" at bounding box center [741, 258] width 223 height 24
select select "PYD"
click at [630, 246] on select "- Select Status Code - Open Due/Unpaid Paid Incomplete No Tax Due Internal Refu…" at bounding box center [741, 258] width 223 height 24
type input "[DATE]"
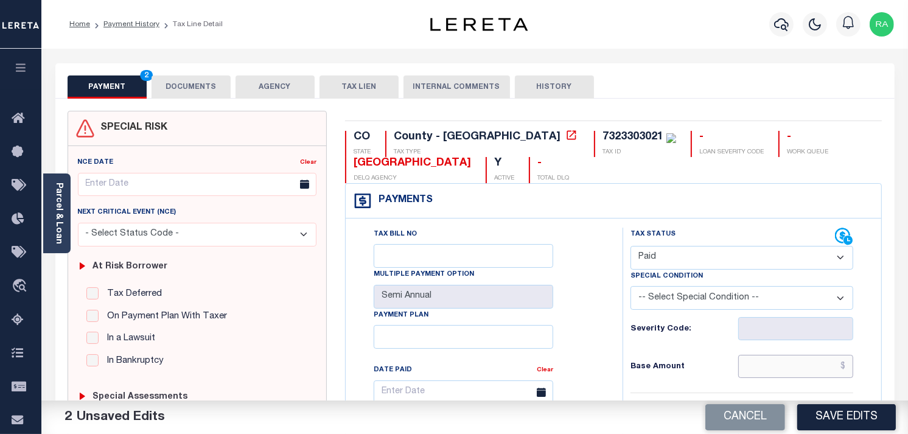
drag, startPoint x: 796, startPoint y: 367, endPoint x: 830, endPoint y: 351, distance: 37.6
click at [796, 367] on input "text" at bounding box center [796, 366] width 116 height 23
click at [780, 368] on input "text" at bounding box center [796, 366] width 116 height 23
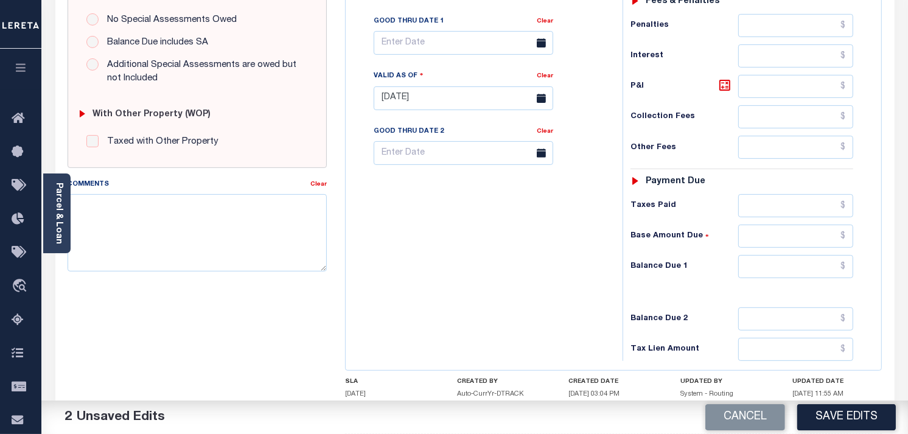
scroll to position [405, 0]
type input "$791.66"
click at [776, 270] on input "text" at bounding box center [796, 265] width 116 height 23
type input "$0.00"
drag, startPoint x: 836, startPoint y: 251, endPoint x: 841, endPoint y: 238, distance: 13.7
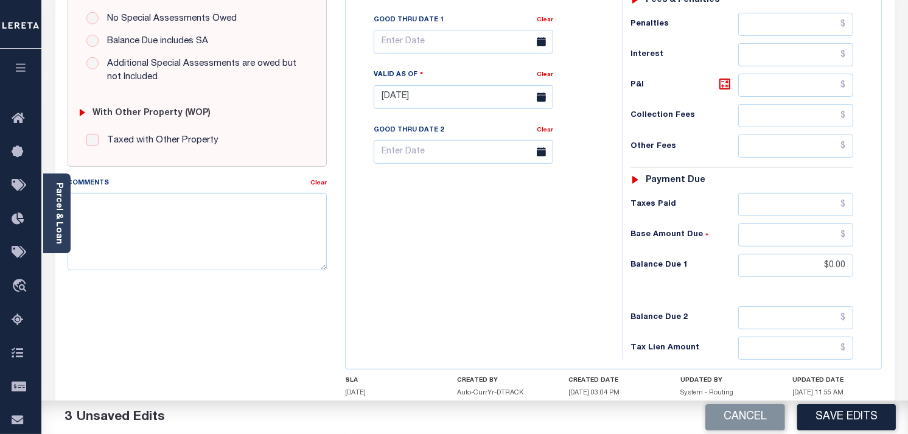
click at [837, 249] on div "Tax Status Status - Select Status Code -" at bounding box center [746, 90] width 246 height 537
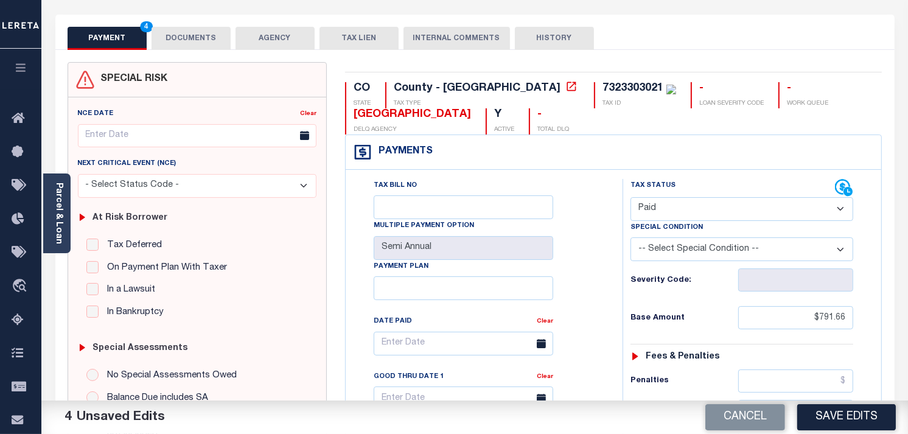
scroll to position [0, 0]
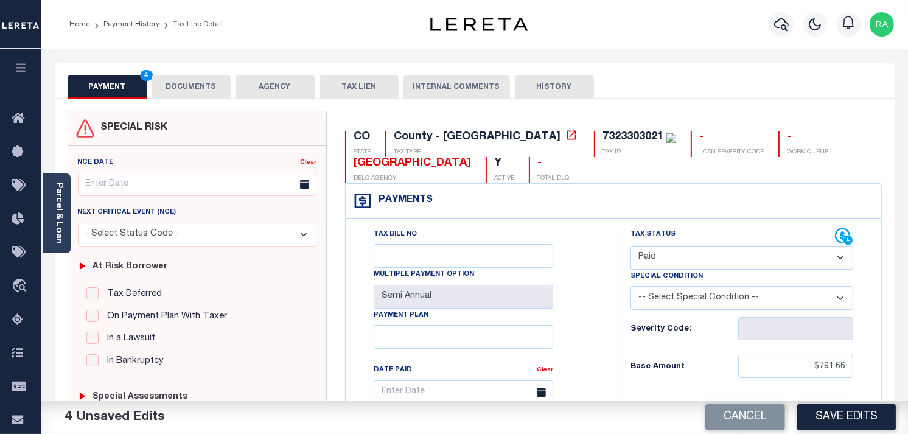
click at [209, 84] on button "DOCUMENTS" at bounding box center [191, 86] width 79 height 23
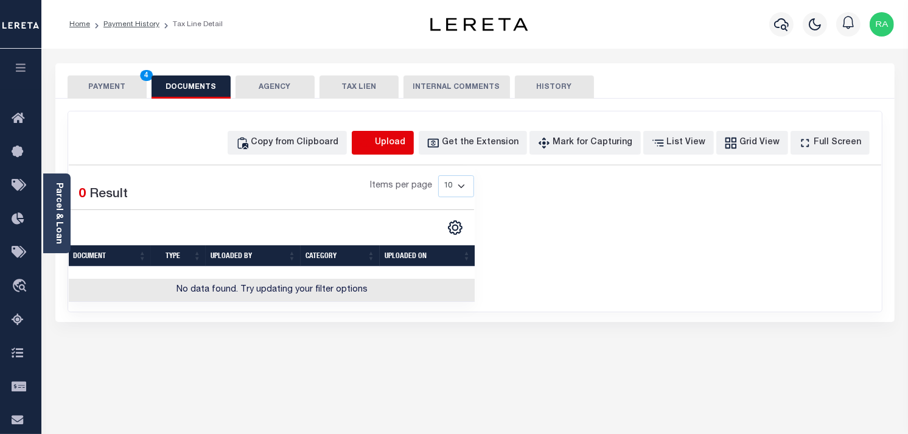
click at [371, 146] on icon "button" at bounding box center [365, 142] width 11 height 10
select select "POP"
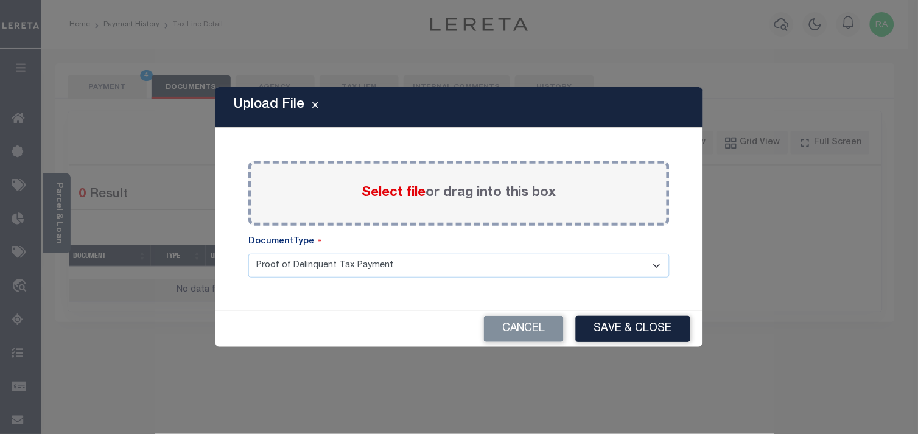
click at [374, 196] on span "Select file" at bounding box center [393, 192] width 64 height 13
click at [0, 0] on input "Select file or drag into this box" at bounding box center [0, 0] width 0 height 0
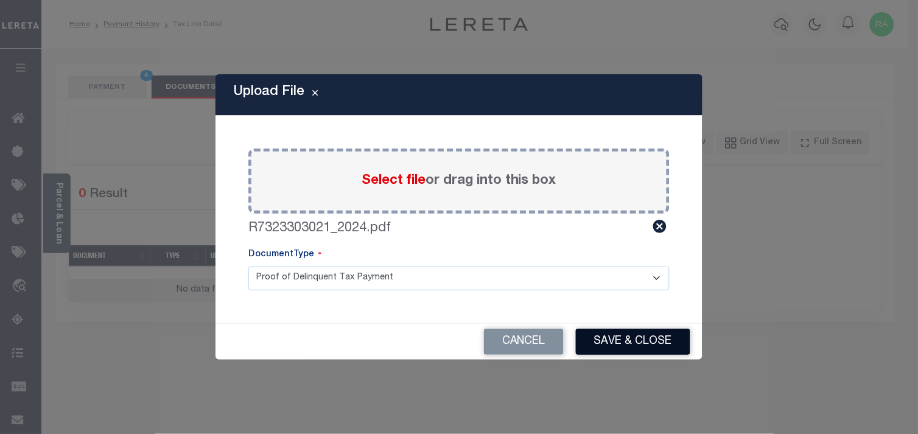
click at [625, 344] on button "Save & Close" at bounding box center [633, 342] width 114 height 26
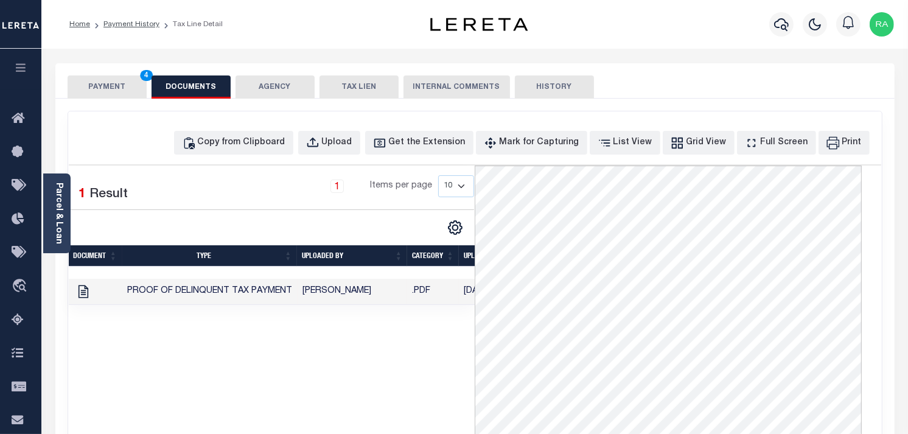
click at [123, 94] on button "PAYMENT 4" at bounding box center [107, 86] width 79 height 23
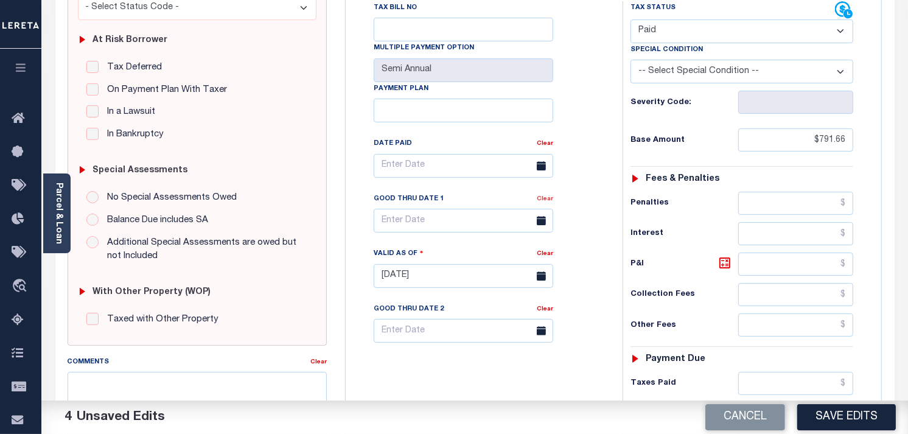
scroll to position [215, 0]
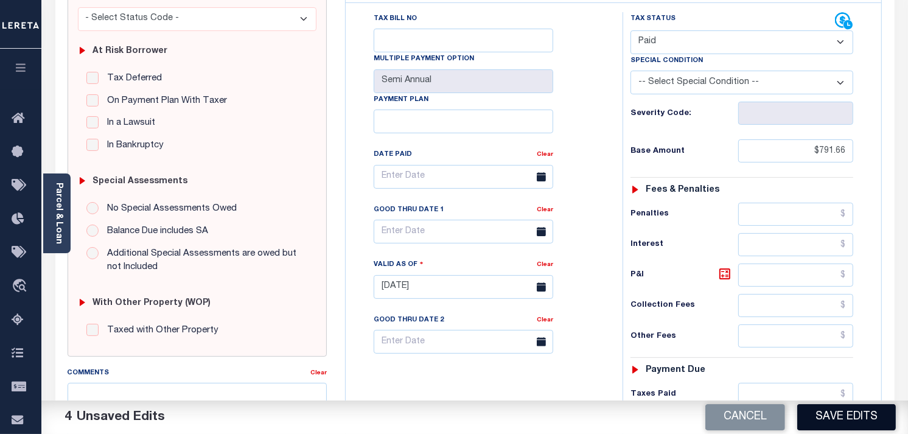
click at [828, 414] on button "Save Edits" at bounding box center [846, 417] width 99 height 26
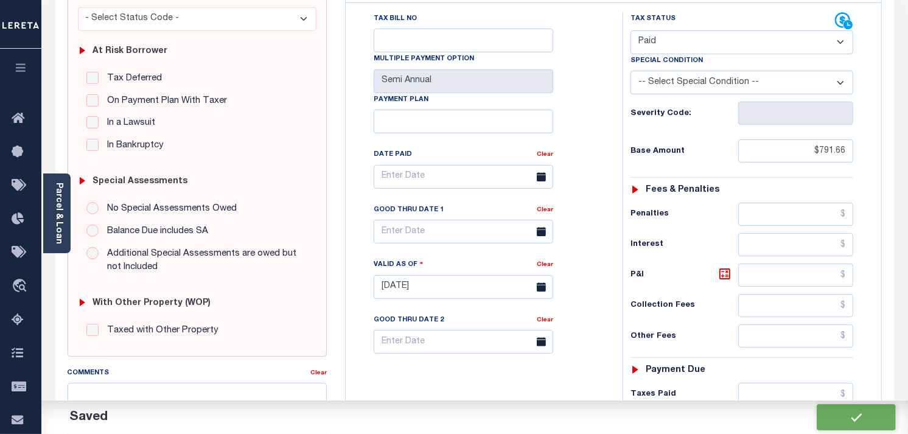
checkbox input "false"
type input "$791.66"
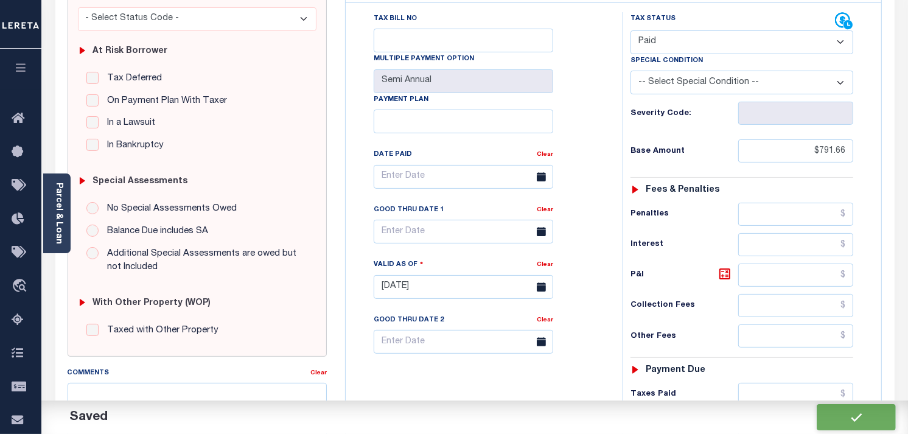
type input "$0"
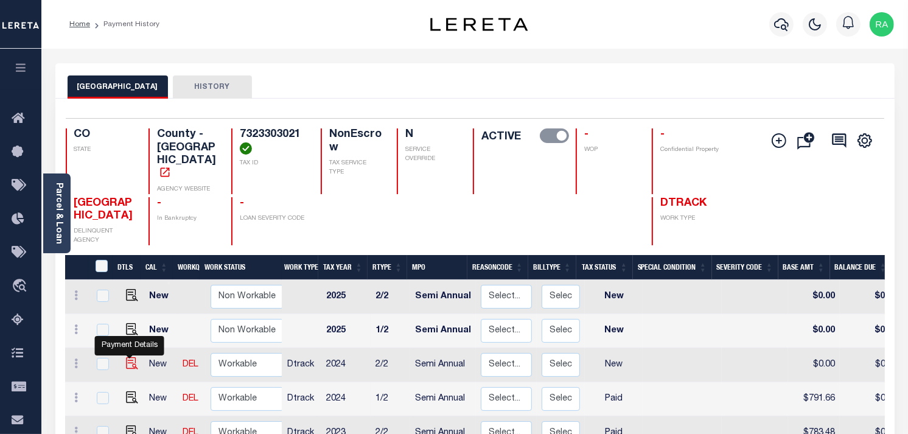
click at [131, 357] on img "" at bounding box center [132, 363] width 12 height 12
checkbox input "true"
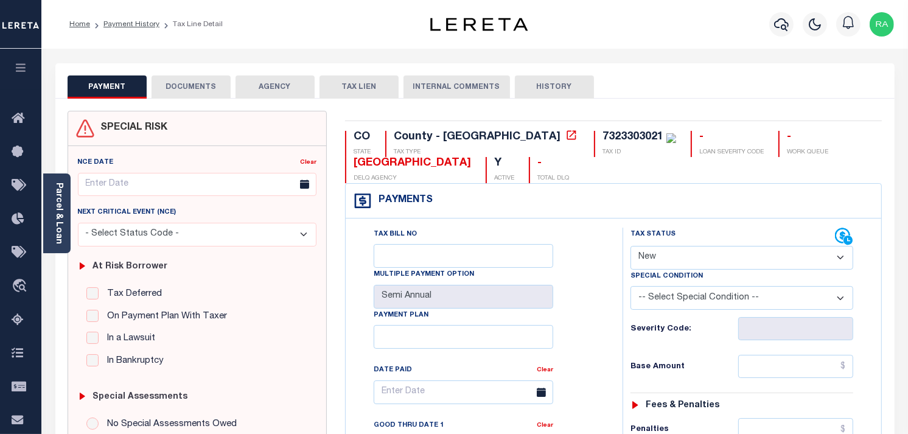
click at [659, 245] on div "Tax Status Status" at bounding box center [732, 237] width 204 height 18
click at [647, 263] on select "- Select Status Code - Open Due/Unpaid Paid Incomplete No Tax Due Internal Refu…" at bounding box center [741, 258] width 223 height 24
select select "PYD"
click at [630, 246] on select "- Select Status Code - Open Due/Unpaid Paid Incomplete No Tax Due Internal Refu…" at bounding box center [741, 258] width 223 height 24
type input "[DATE]"
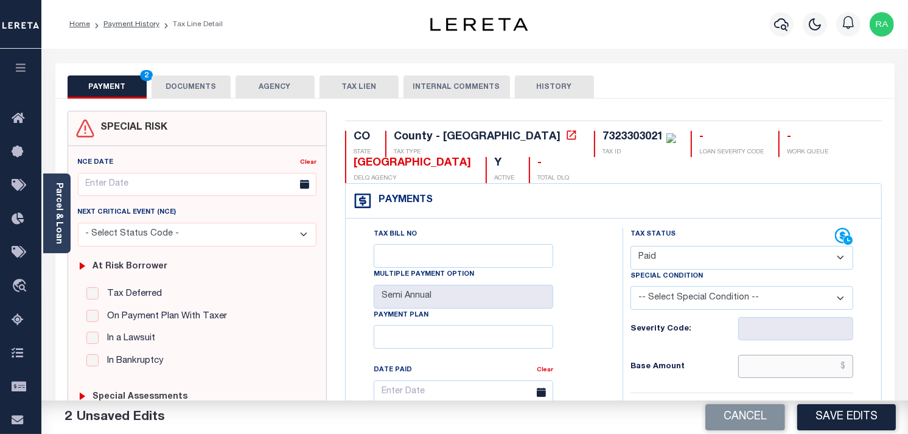
click at [798, 366] on input "text" at bounding box center [796, 366] width 116 height 23
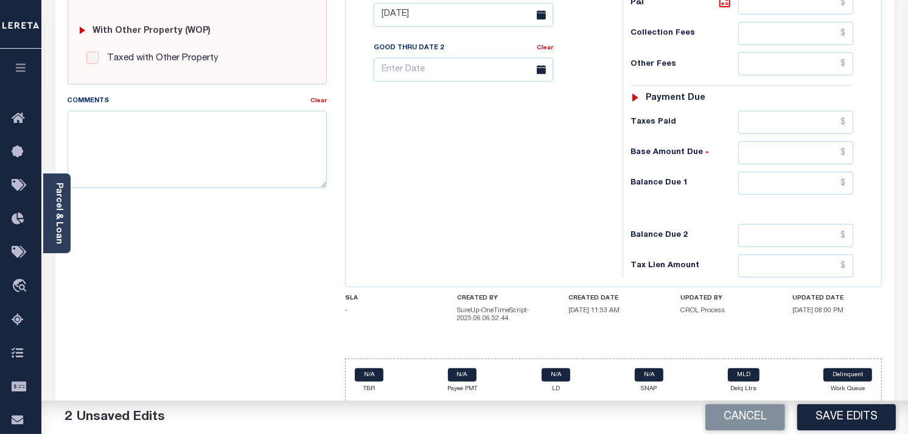
scroll to position [497, 0]
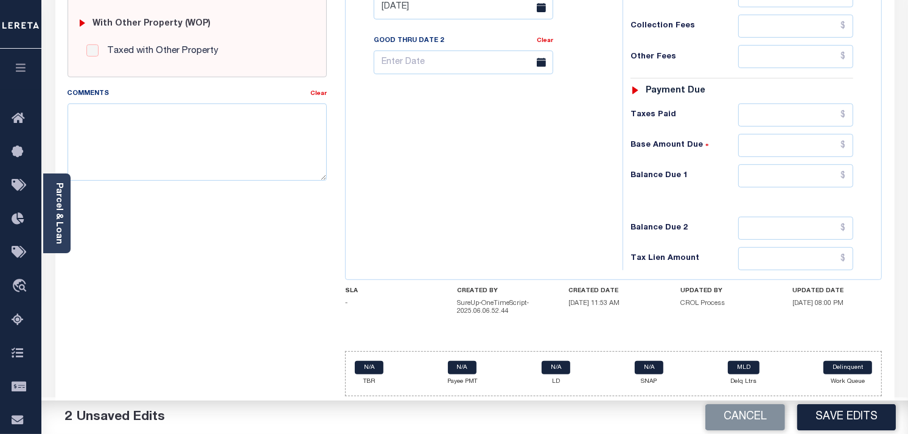
type input "$791.66"
click at [768, 178] on input "text" at bounding box center [796, 175] width 116 height 23
type input "$0.00"
click at [831, 203] on div "Tax Status Status - Select Status Code -" at bounding box center [746, 1] width 246 height 537
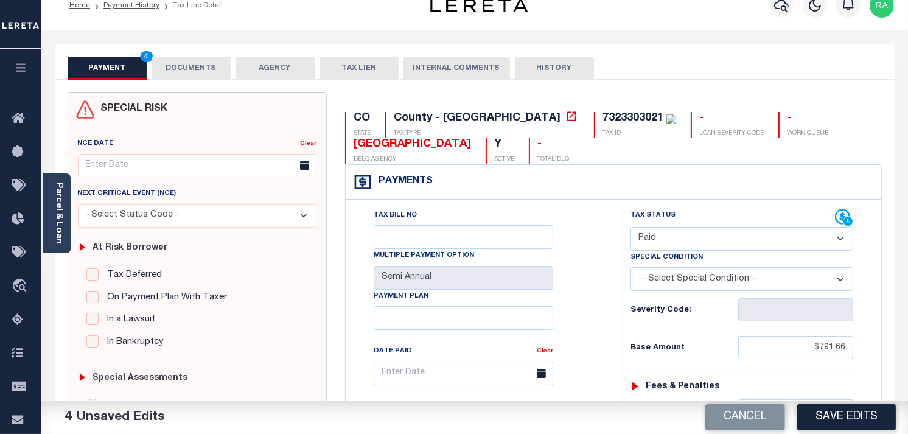
scroll to position [0, 0]
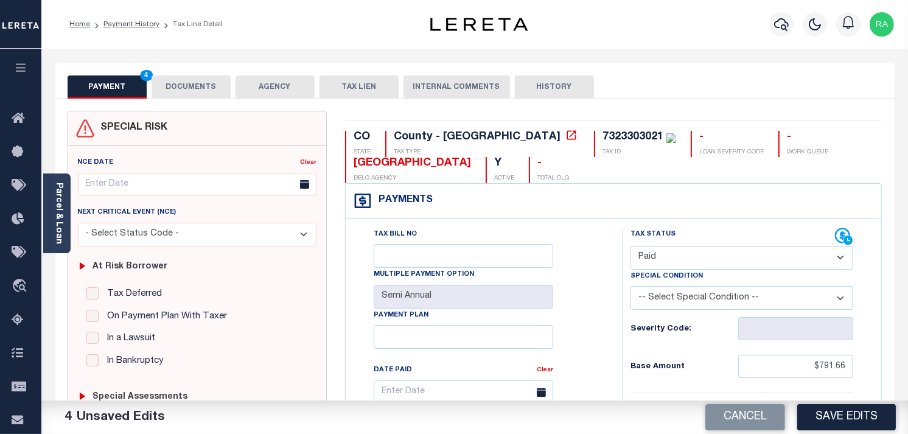
click at [205, 63] on div "PAYMENT 4 DOCUMENTS AGENCY DELINQUENT PAYEE TAX LIEN" at bounding box center [474, 80] width 839 height 35
click at [197, 83] on button "DOCUMENTS" at bounding box center [191, 86] width 79 height 23
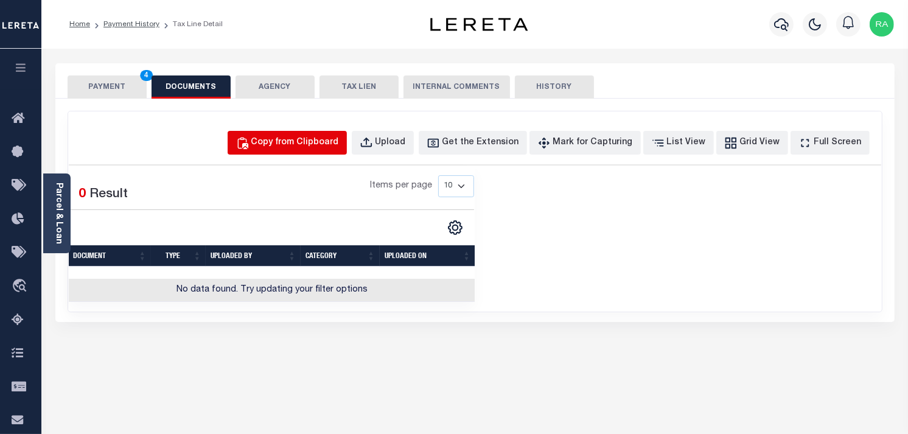
click at [308, 136] on div "Copy from Clipboard" at bounding box center [295, 142] width 88 height 13
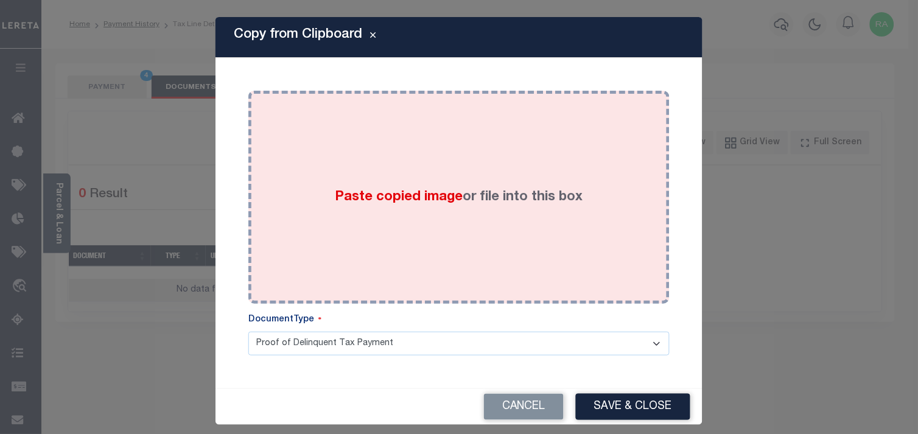
click at [417, 246] on div "Paste copied image or file into this box" at bounding box center [458, 197] width 403 height 195
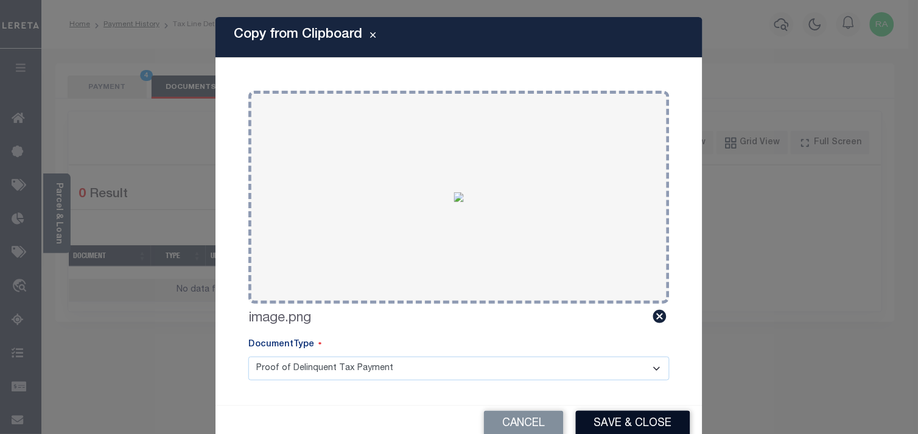
click at [609, 413] on button "Save & Close" at bounding box center [633, 424] width 114 height 26
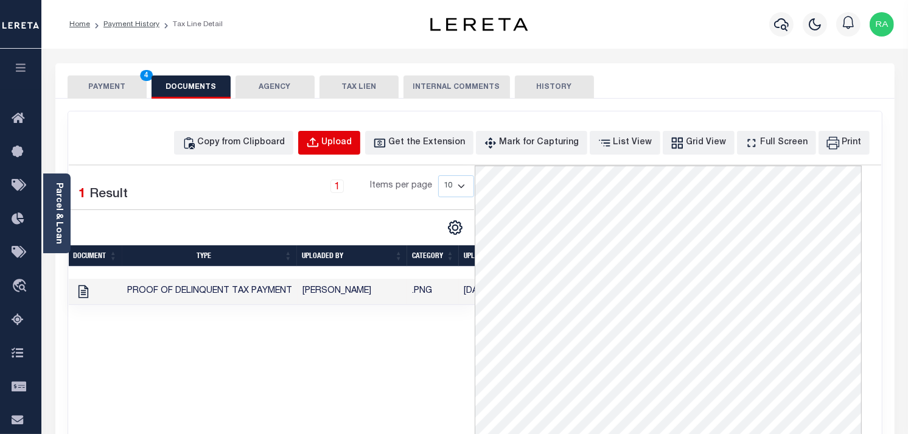
click at [344, 143] on button "Upload" at bounding box center [329, 143] width 62 height 24
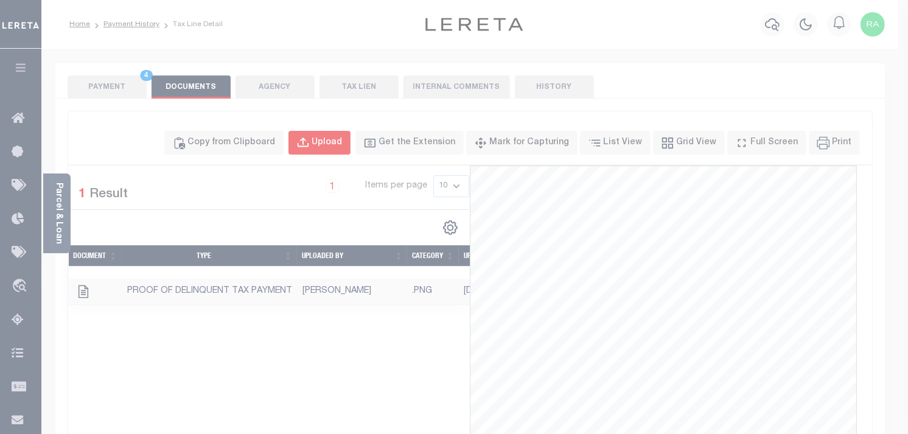
select select "POP"
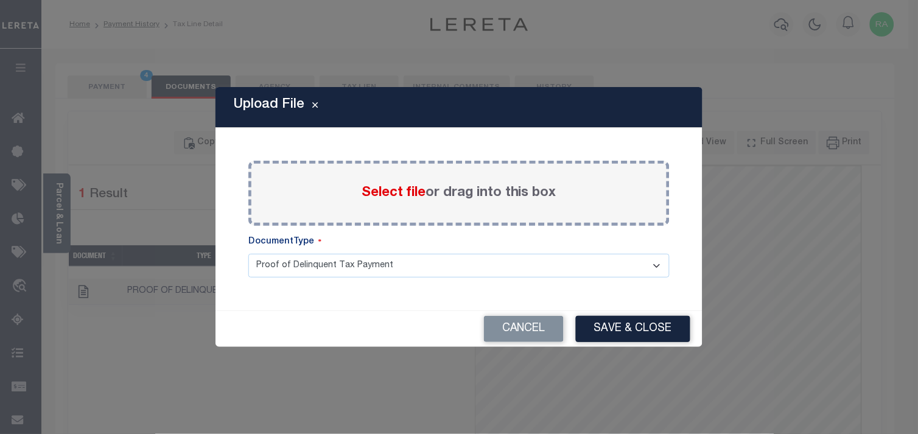
click at [372, 193] on span "Select file" at bounding box center [393, 192] width 64 height 13
click at [0, 0] on input "Select file or drag into this box" at bounding box center [0, 0] width 0 height 0
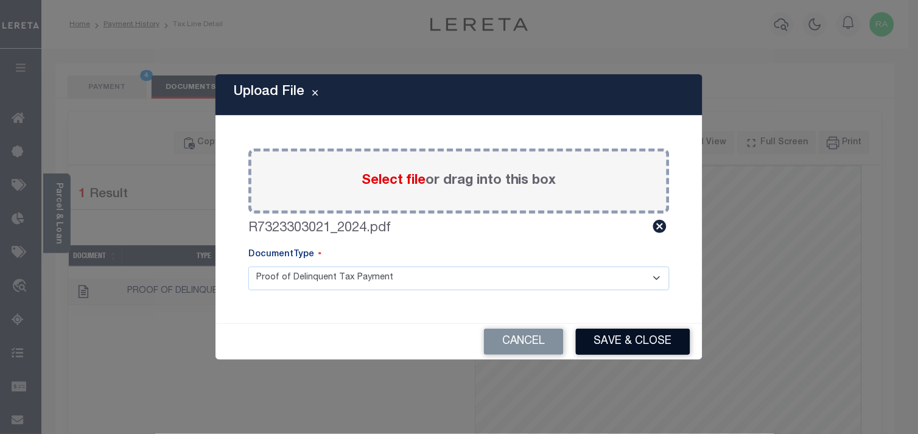
click at [617, 336] on button "Save & Close" at bounding box center [633, 342] width 114 height 26
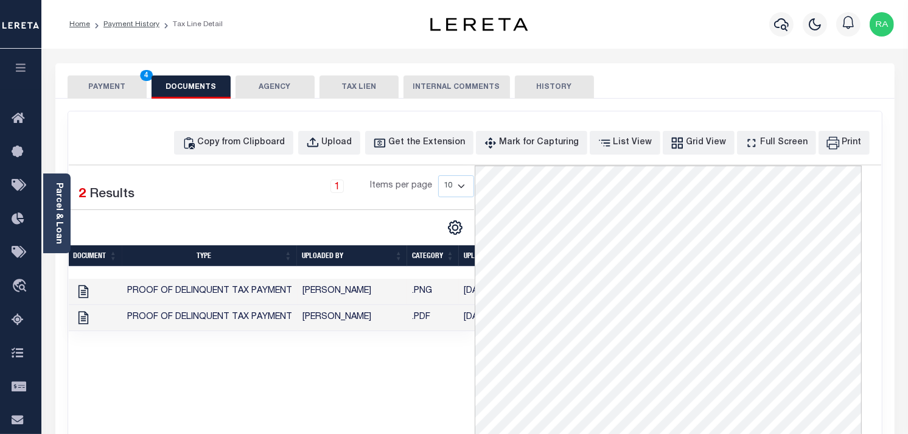
click at [132, 83] on button "PAYMENT 4" at bounding box center [107, 86] width 79 height 23
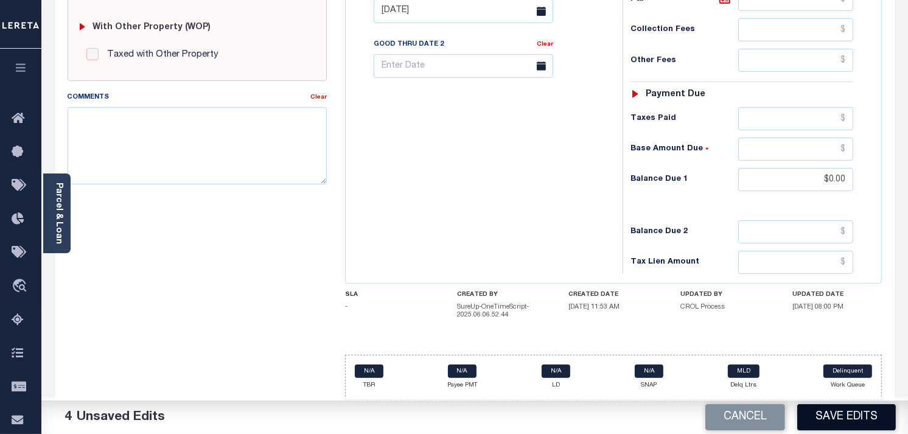
scroll to position [494, 0]
click at [817, 423] on button "Save Edits" at bounding box center [846, 417] width 99 height 26
checkbox input "false"
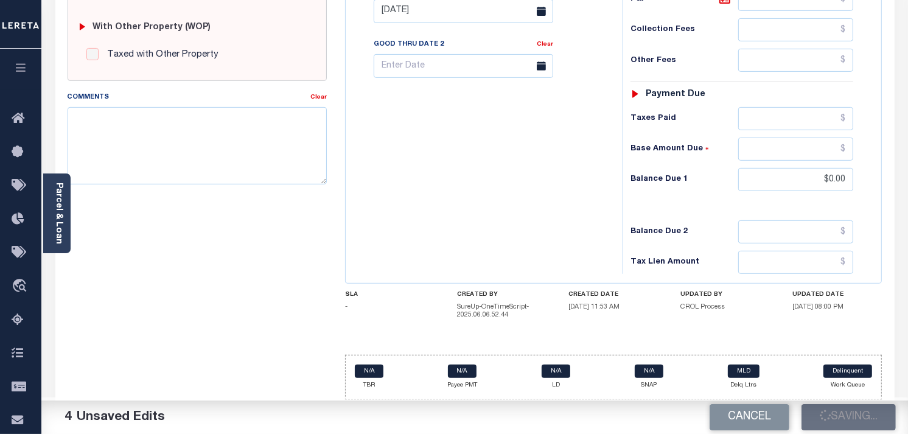
checkbox input "false"
type input "$791.66"
type input "$0"
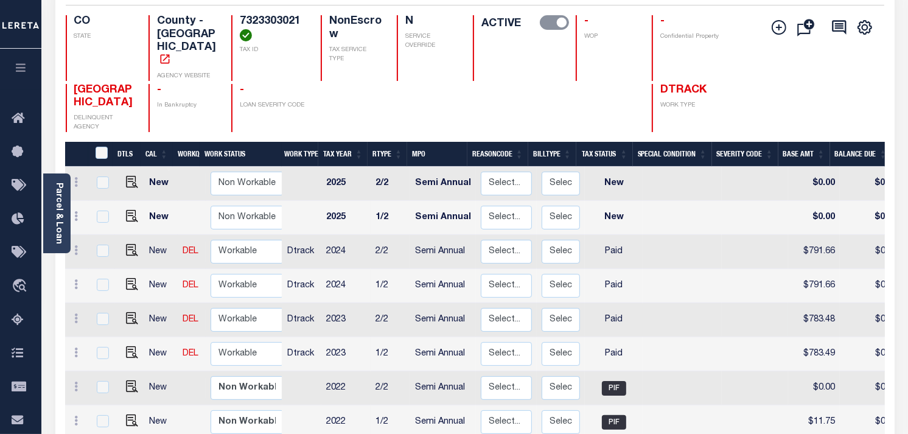
scroll to position [135, 0]
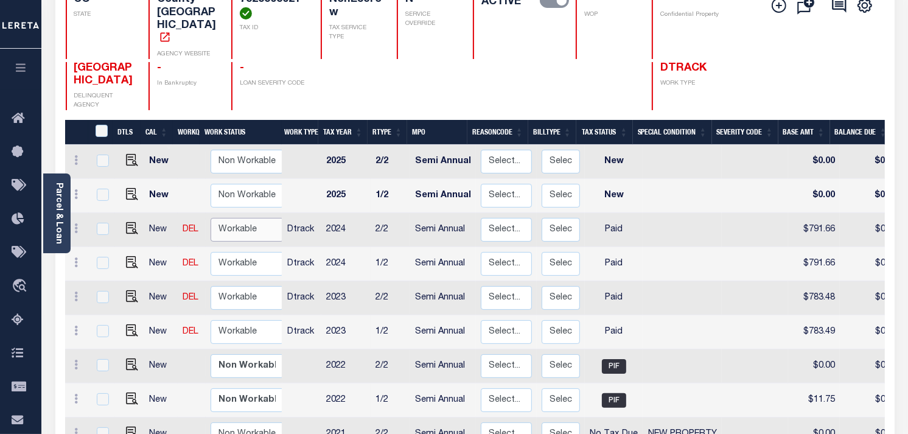
click at [223, 221] on select "Non Workable Workable" at bounding box center [247, 230] width 73 height 24
checkbox input "true"
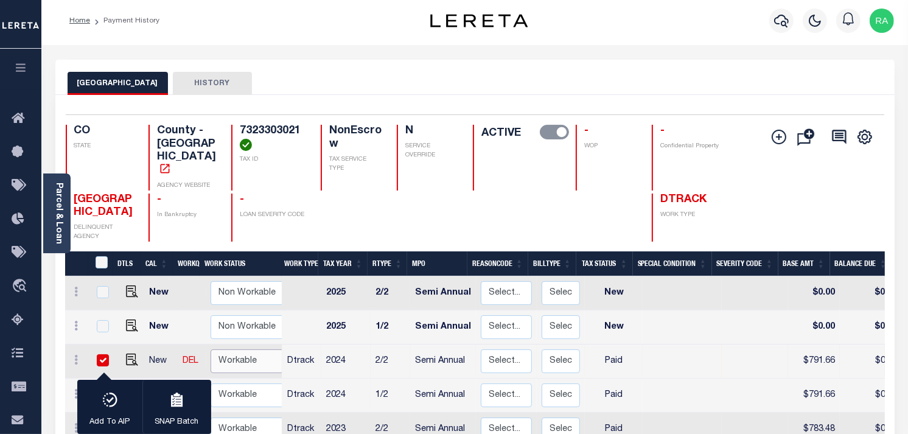
scroll to position [0, 0]
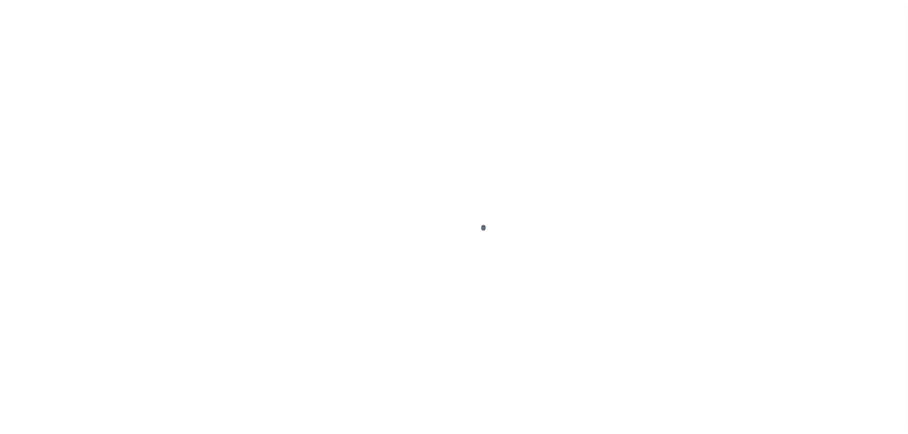
select select "PYD"
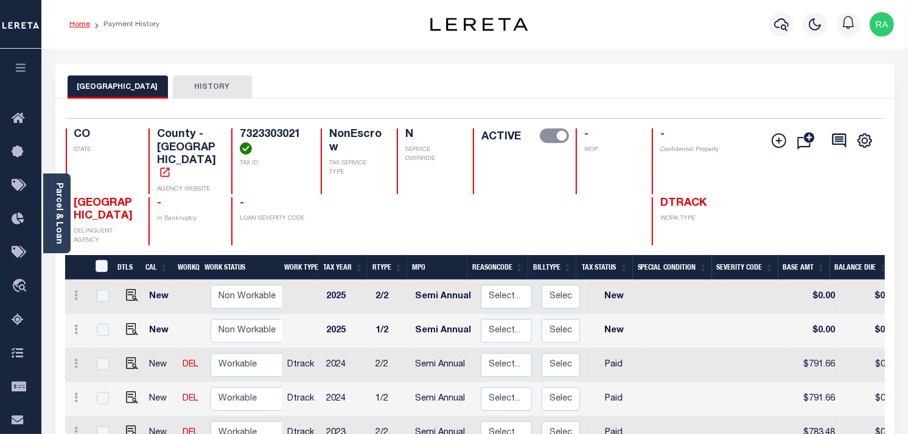
click at [74, 23] on link "Home" at bounding box center [79, 24] width 21 height 7
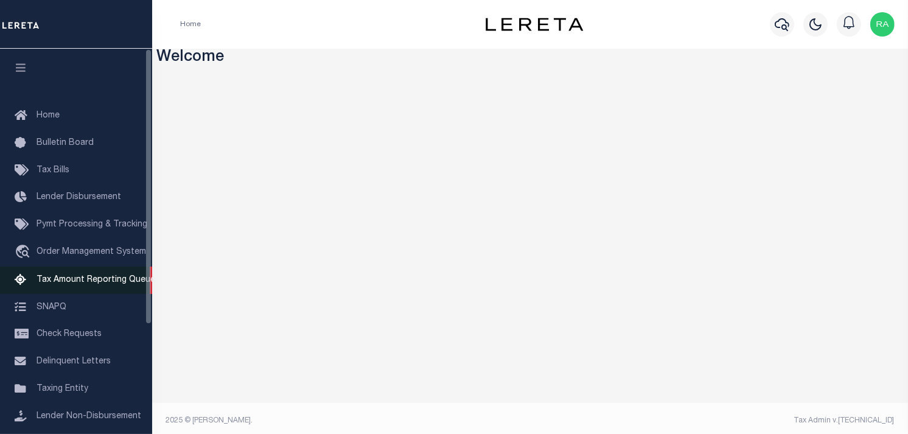
click at [67, 279] on span "Tax Amount Reporting Queue" at bounding box center [96, 280] width 119 height 9
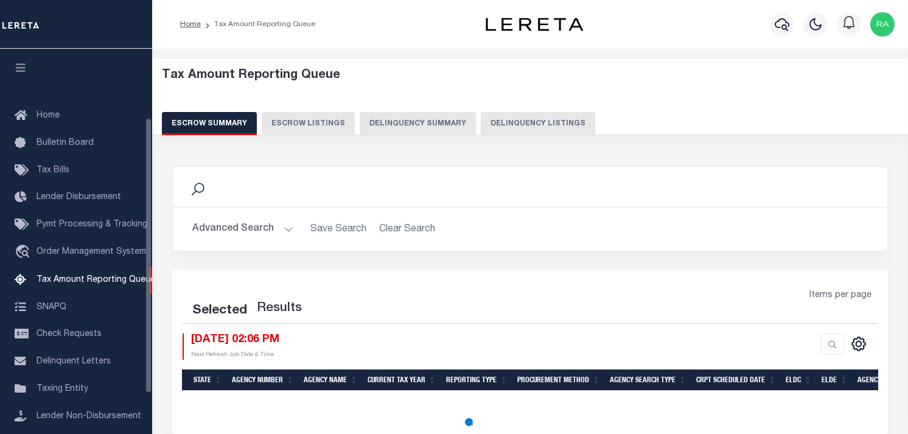
click at [537, 122] on button "Delinquency Listings" at bounding box center [538, 123] width 114 height 23
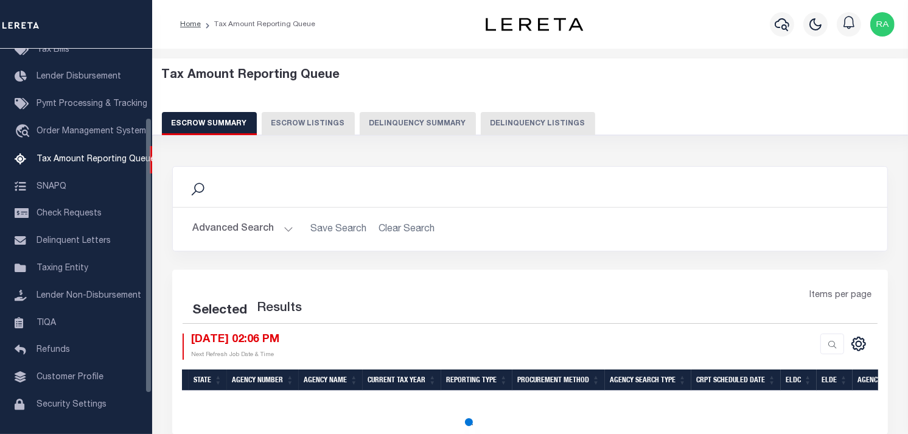
select select "100"
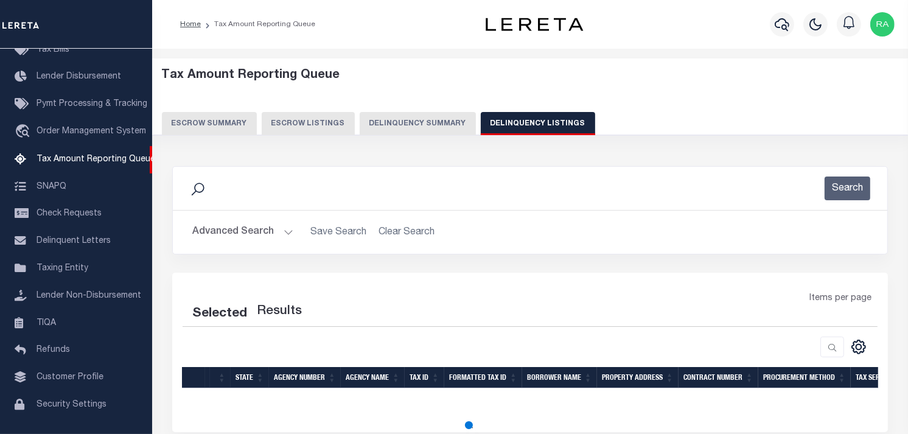
select select "100"
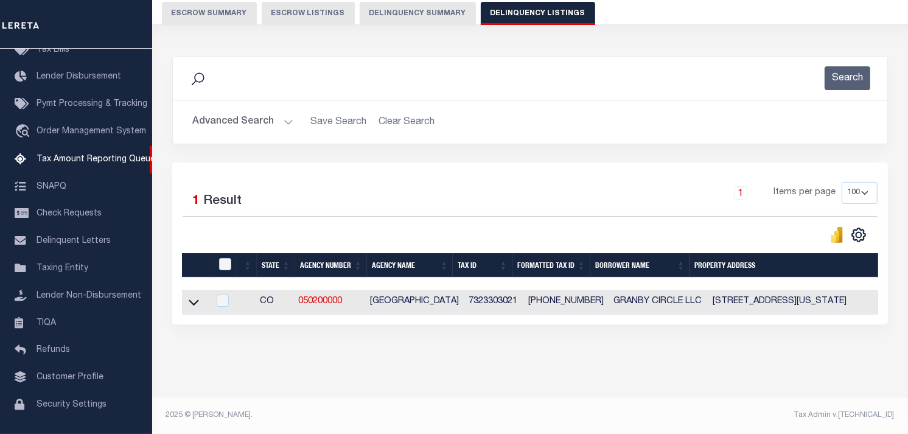
click at [185, 290] on td at bounding box center [195, 302] width 27 height 25
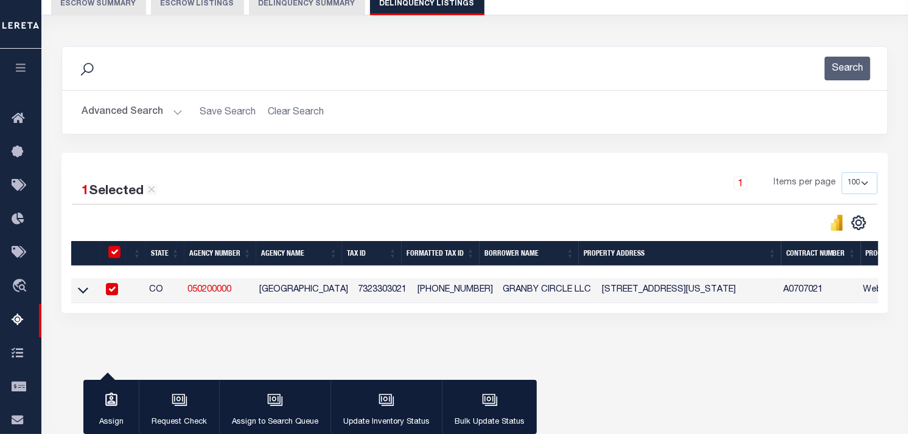
checkbox input "true"
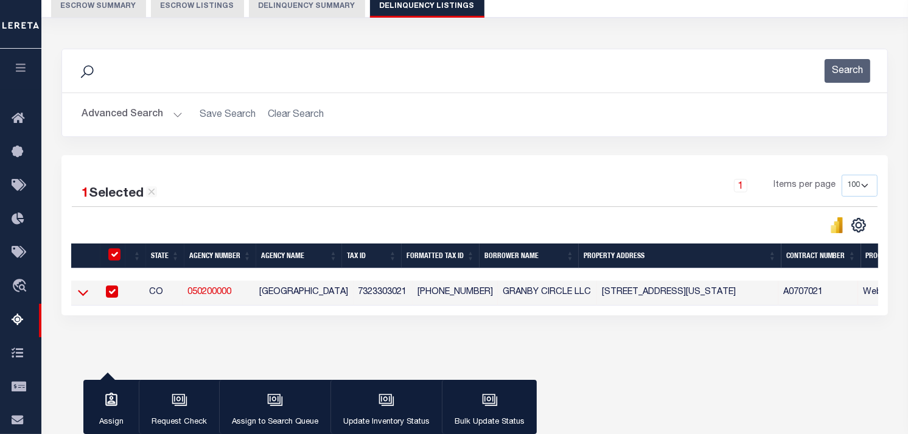
click at [81, 288] on icon at bounding box center [83, 292] width 10 height 13
click at [86, 290] on icon at bounding box center [83, 292] width 10 height 13
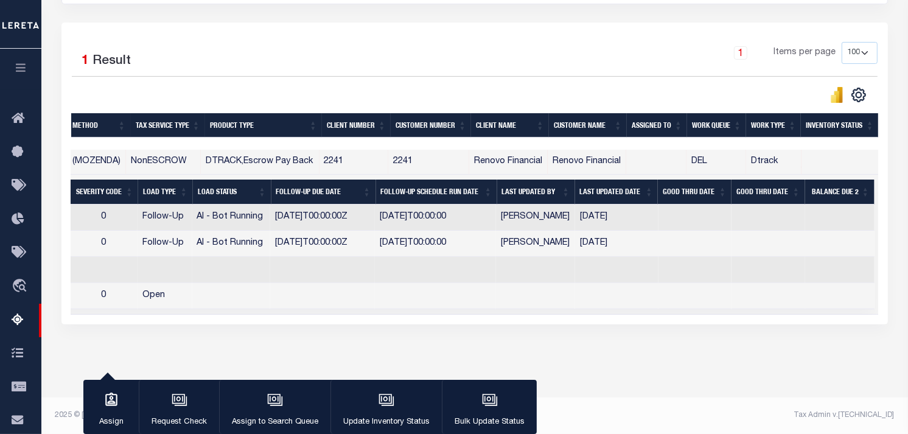
scroll to position [0, 604]
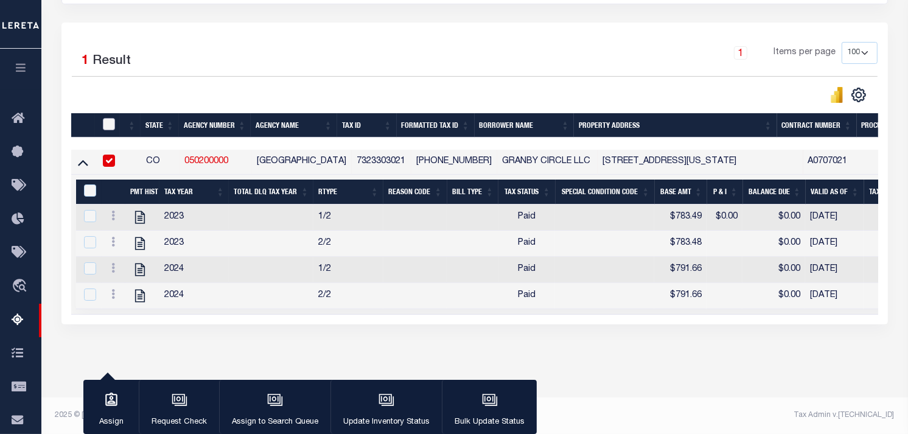
click at [106, 123] on input "checkbox" at bounding box center [109, 124] width 12 height 12
checkbox input "true"
click at [87, 185] on input "&nbsp;" at bounding box center [90, 190] width 12 height 12
checkbox input "true"
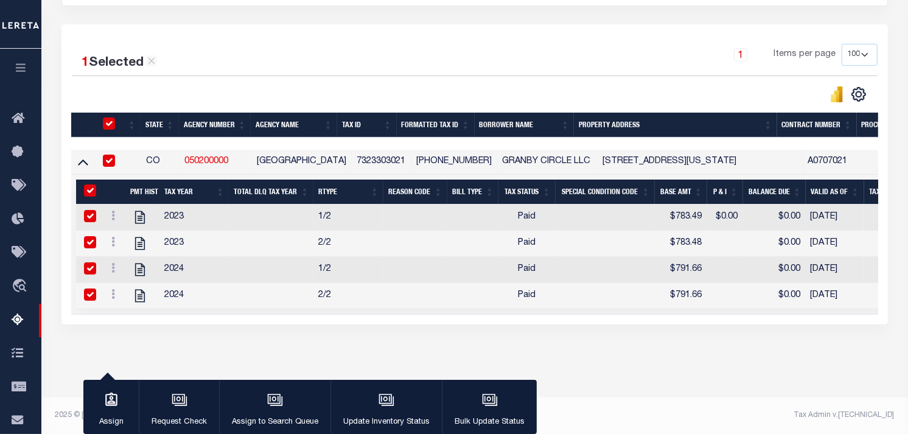
checkbox input "true"
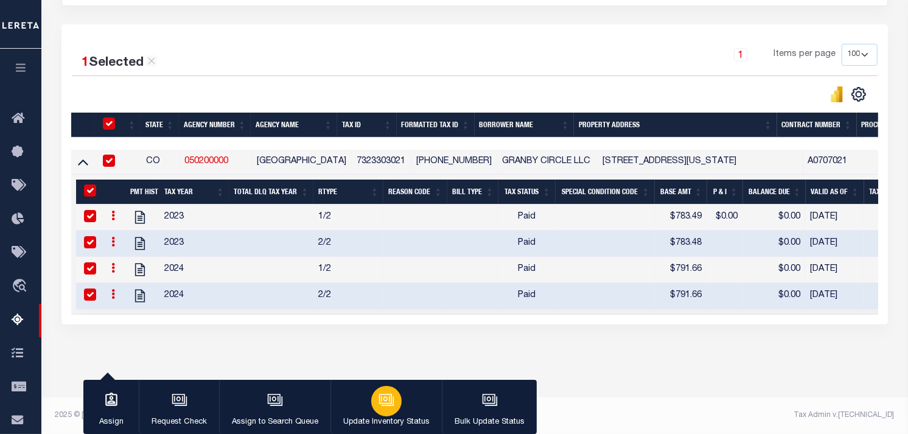
click at [390, 397] on icon "button" at bounding box center [386, 400] width 16 height 16
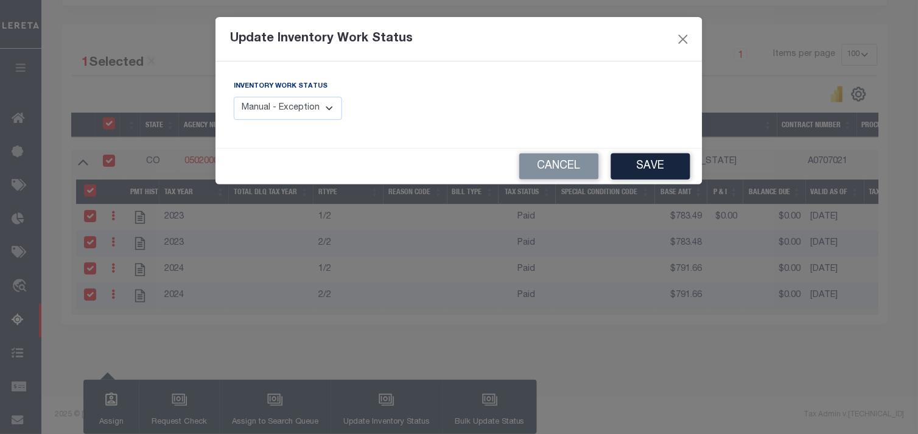
click at [271, 110] on select "Manual - Exception Pended - Awaiting Search Late Add Exception Completed" at bounding box center [288, 109] width 108 height 24
select select "4"
click at [234, 97] on select "Manual - Exception Pended - Awaiting Search Late Add Exception Completed" at bounding box center [288, 109] width 108 height 24
click at [647, 174] on button "Save" at bounding box center [650, 166] width 79 height 26
